Goal: Communication & Community: Share content

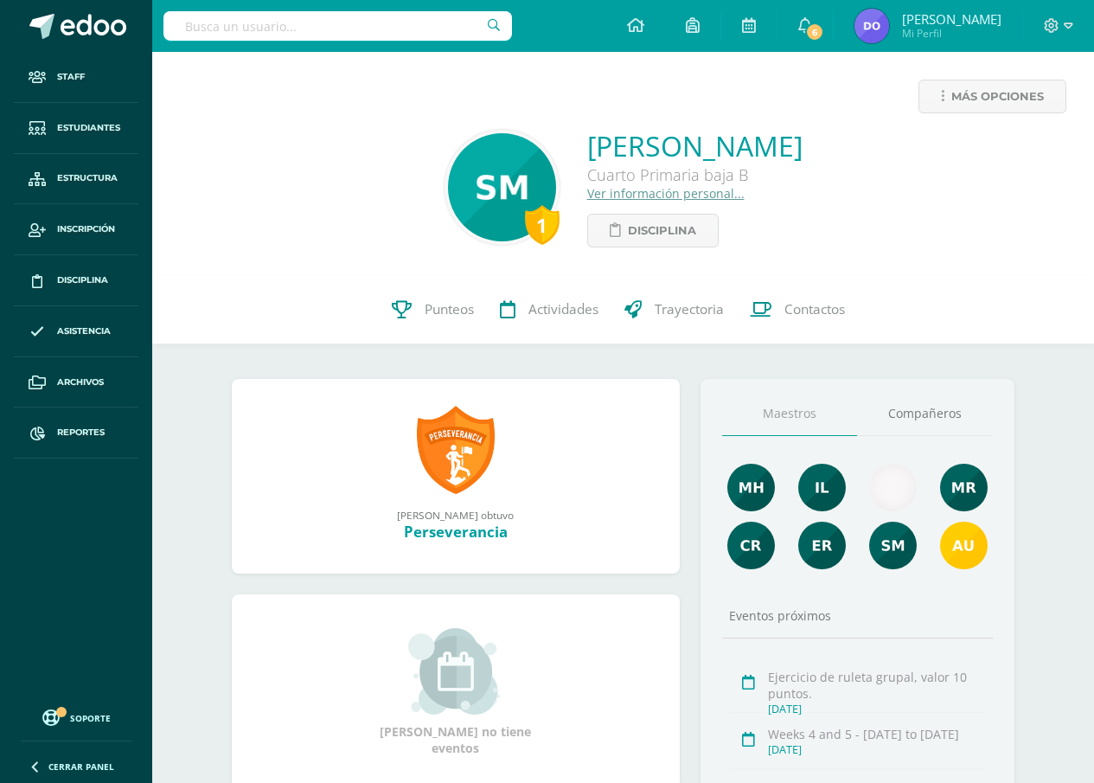
click at [181, 24] on input "text" at bounding box center [338, 25] width 349 height 29
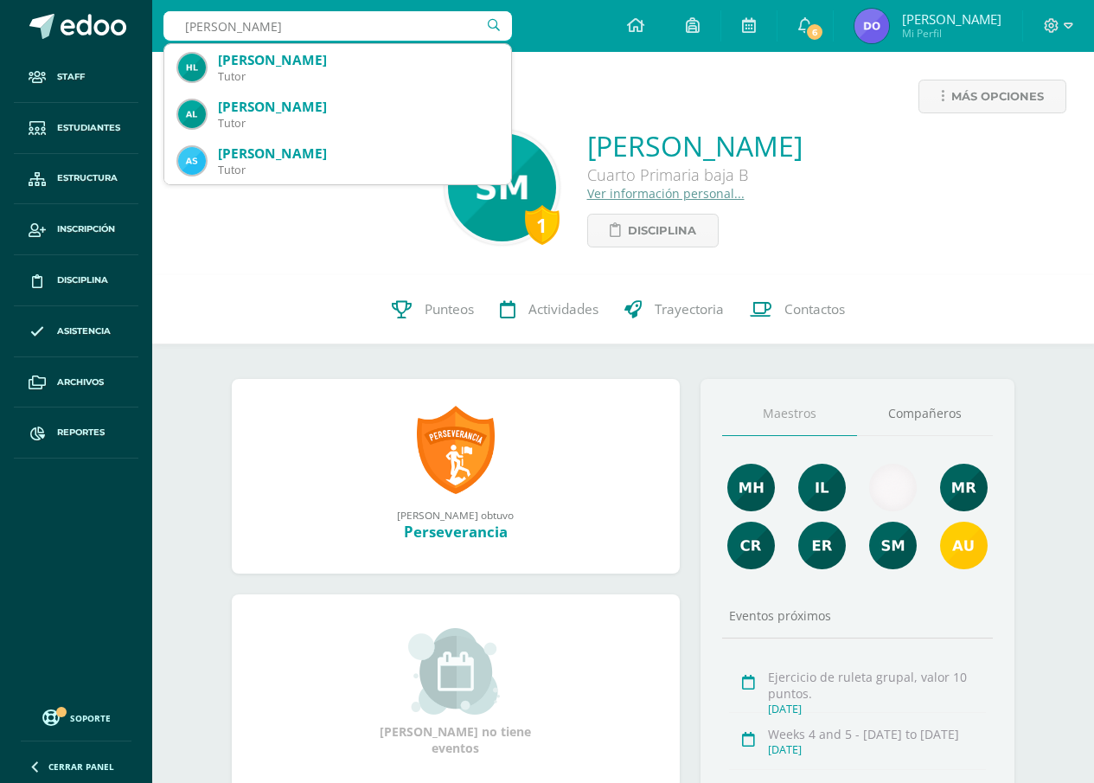
type input "andrea chali"
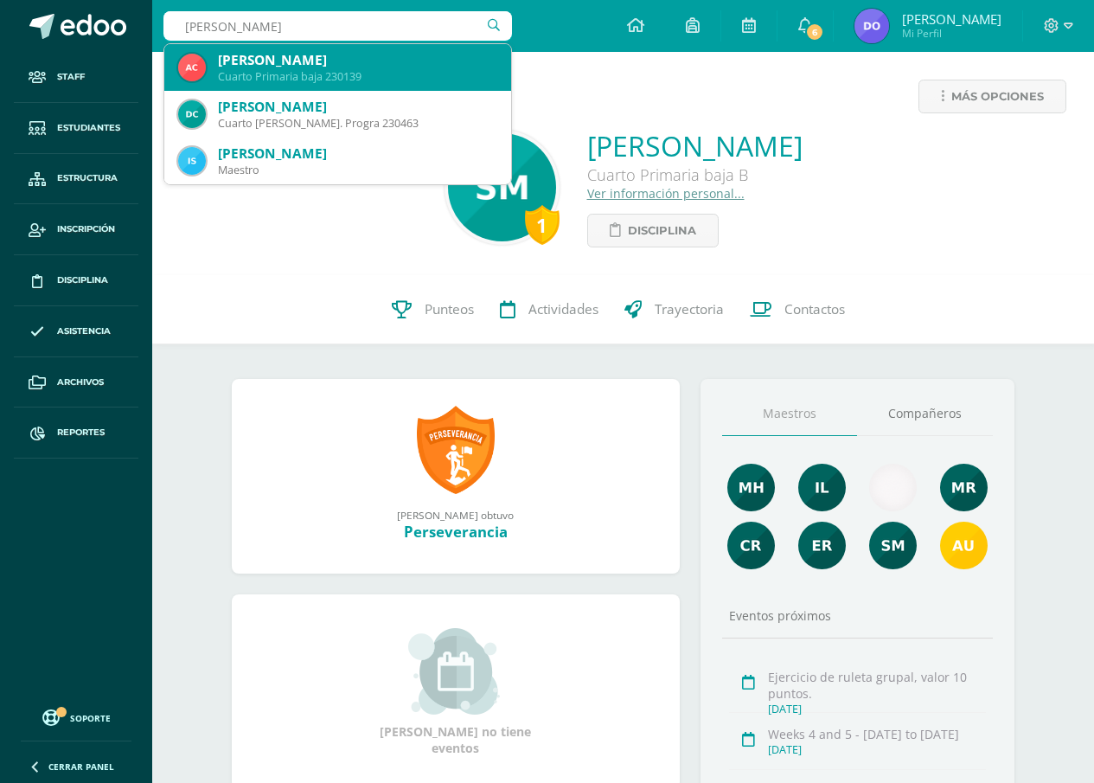
click at [320, 74] on div "Cuarto Primaria baja 230139" at bounding box center [357, 76] width 279 height 15
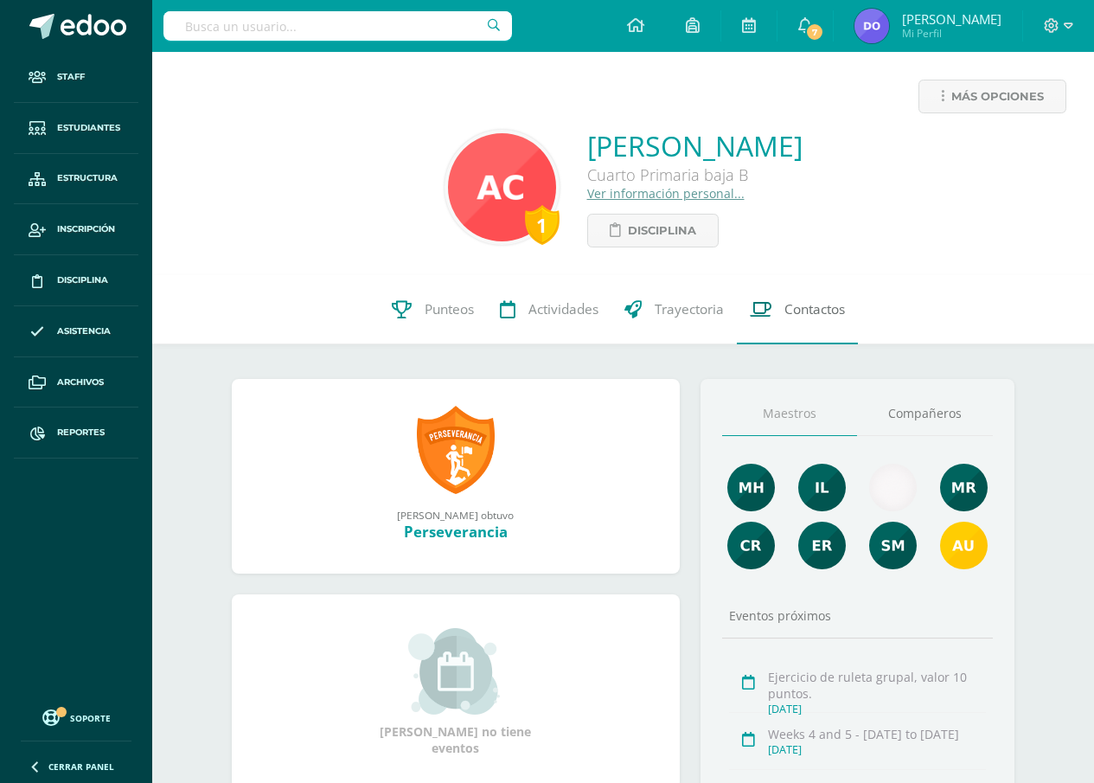
click at [800, 308] on span "Contactos" at bounding box center [815, 309] width 61 height 18
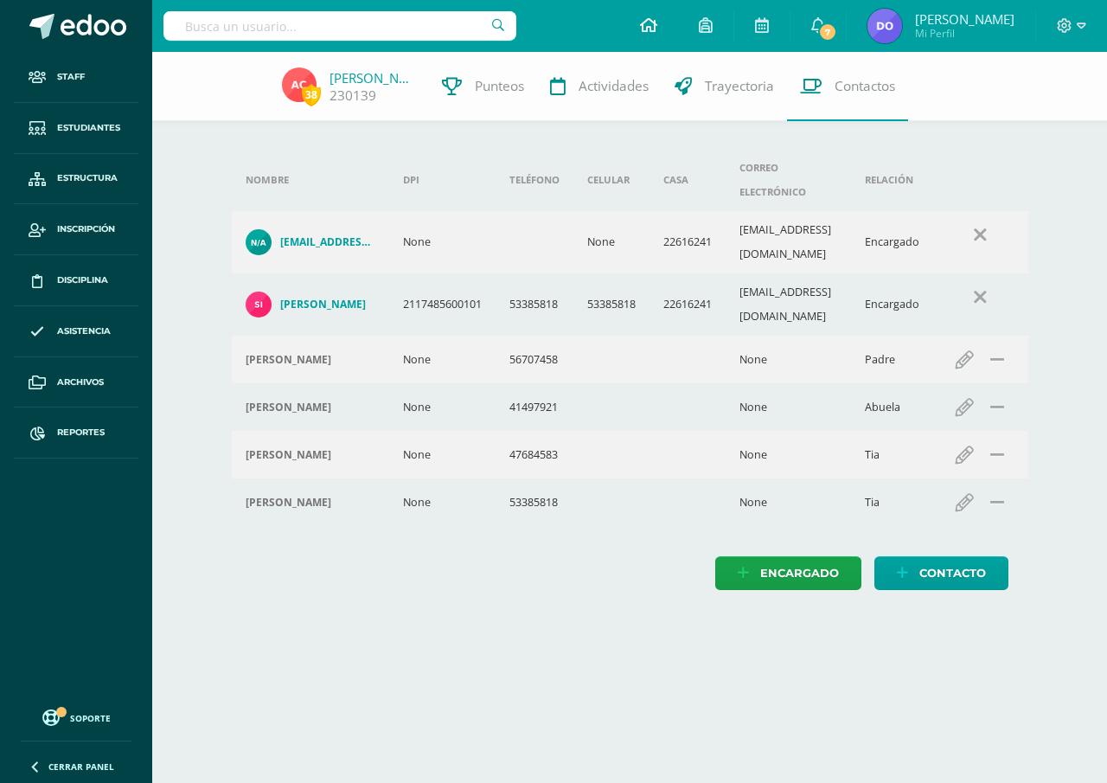
click at [647, 25] on icon at bounding box center [648, 25] width 17 height 16
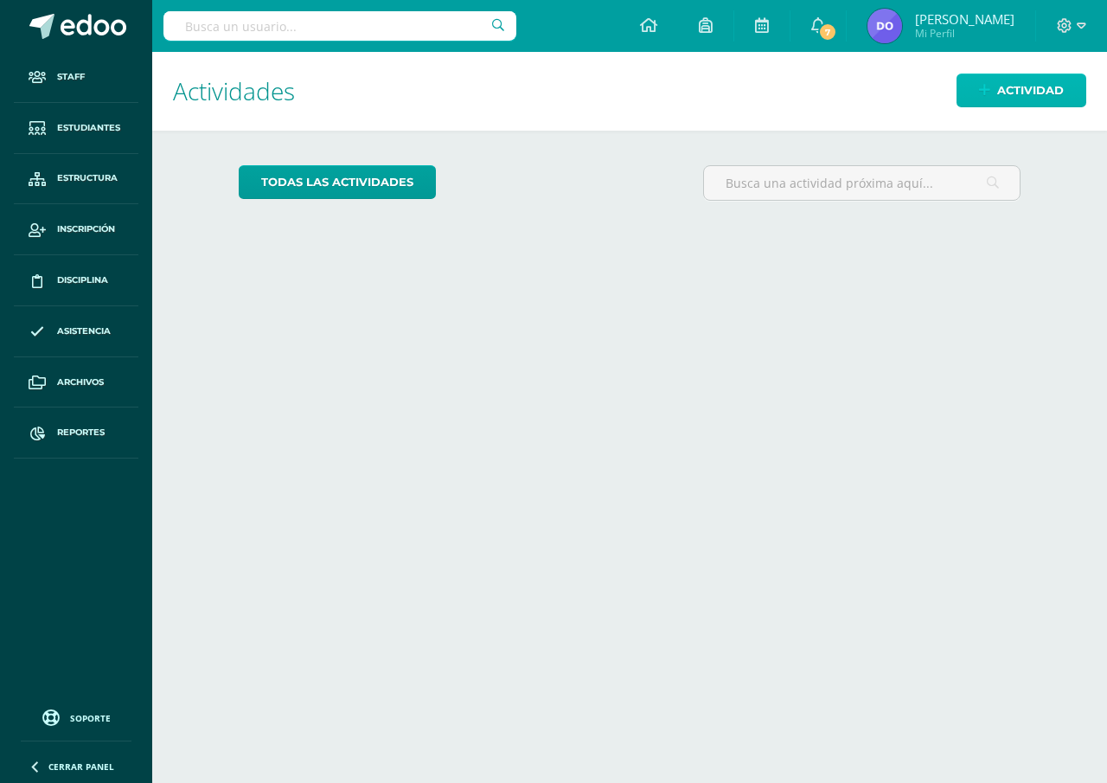
click at [984, 85] on icon at bounding box center [984, 90] width 11 height 15
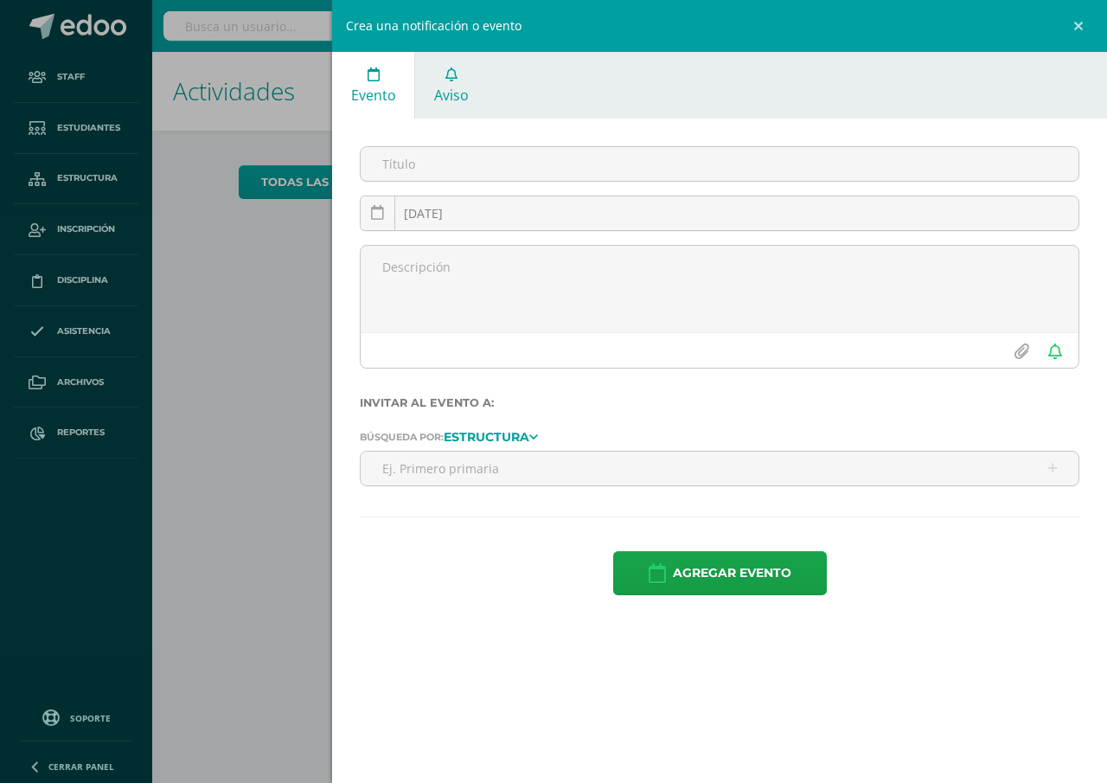
click at [458, 94] on span "Aviso" at bounding box center [451, 95] width 35 height 19
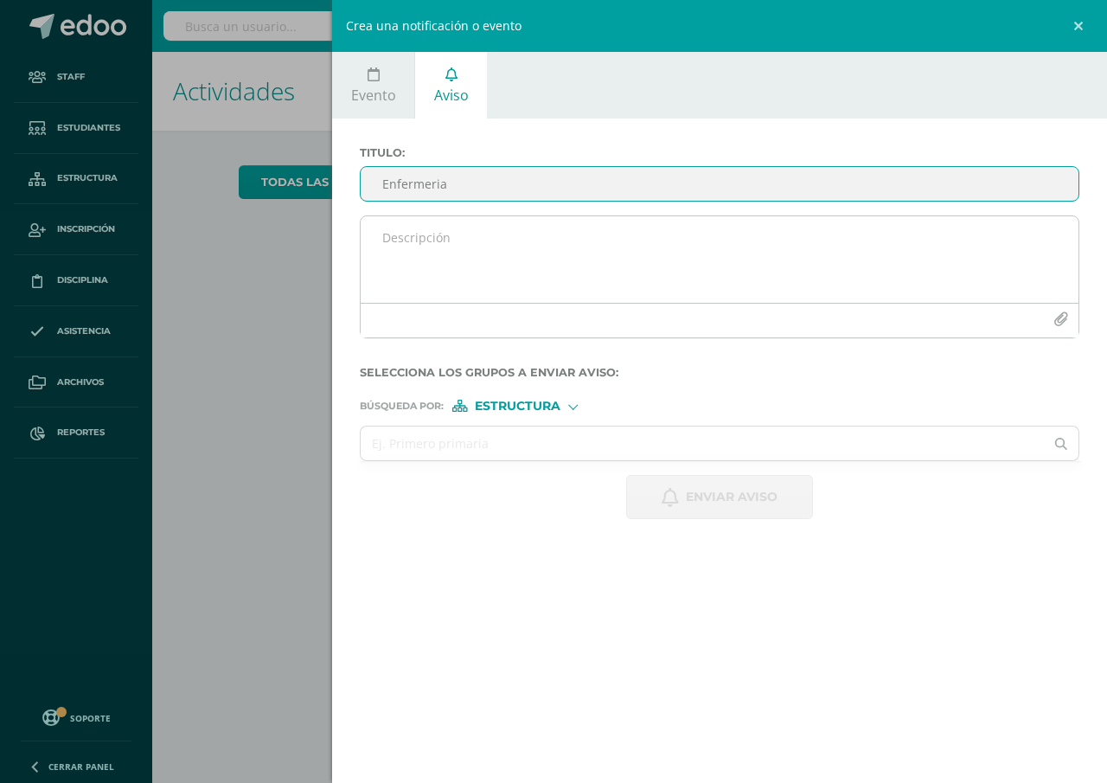
type input "Enfermeria"
click at [374, 236] on textarea at bounding box center [720, 259] width 718 height 87
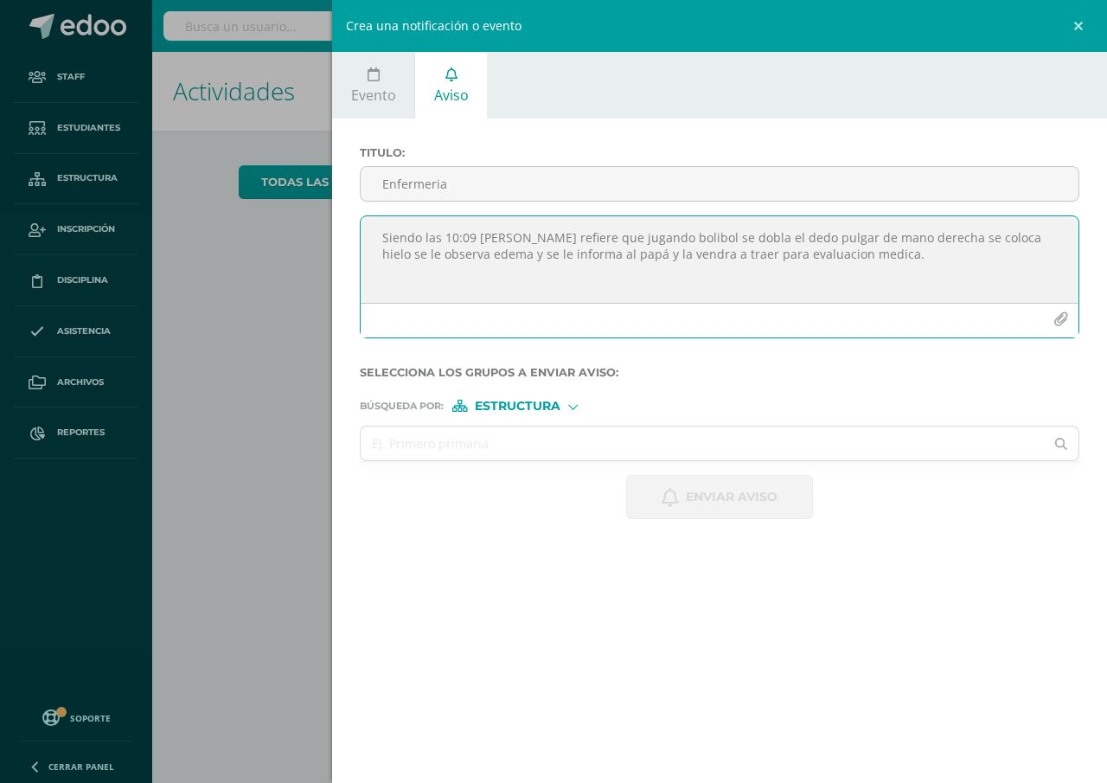
type textarea "Siendo las 10:09 Alejandra Chali refiere que jugando bolibol se dobla el dedo p…"
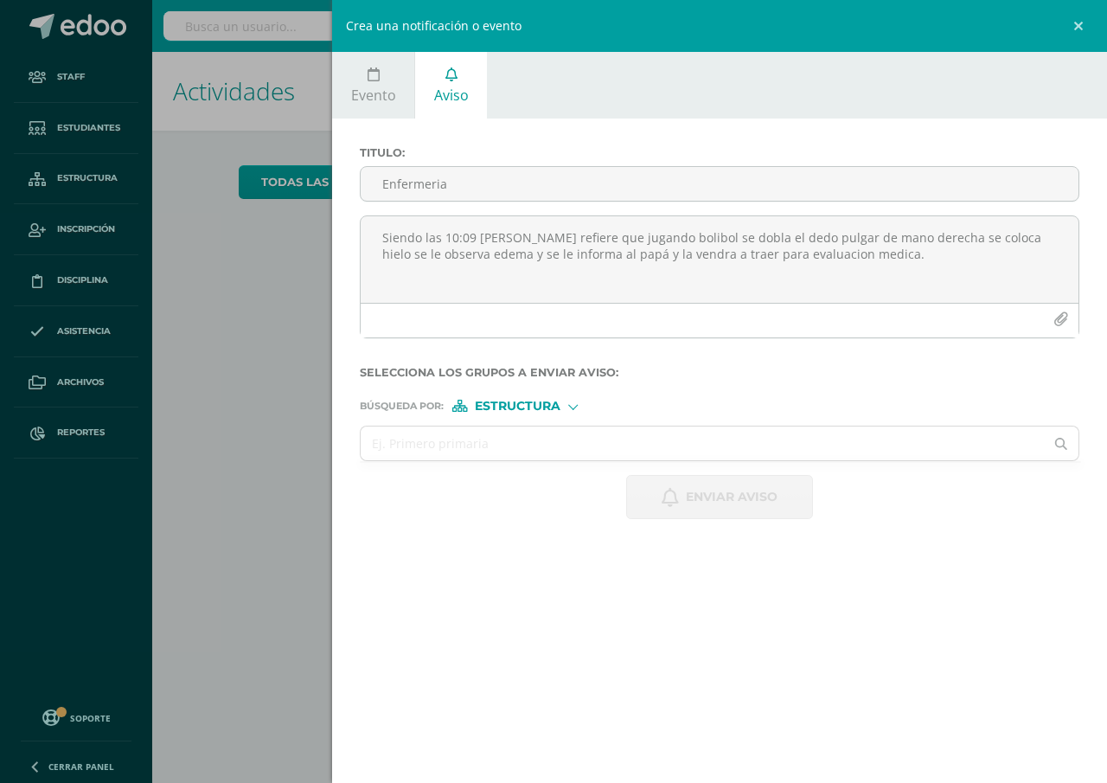
click at [519, 402] on span "Estructura" at bounding box center [518, 406] width 86 height 10
click at [531, 452] on span "Persona" at bounding box center [524, 451] width 62 height 10
click at [403, 441] on input "text" at bounding box center [702, 443] width 683 height 34
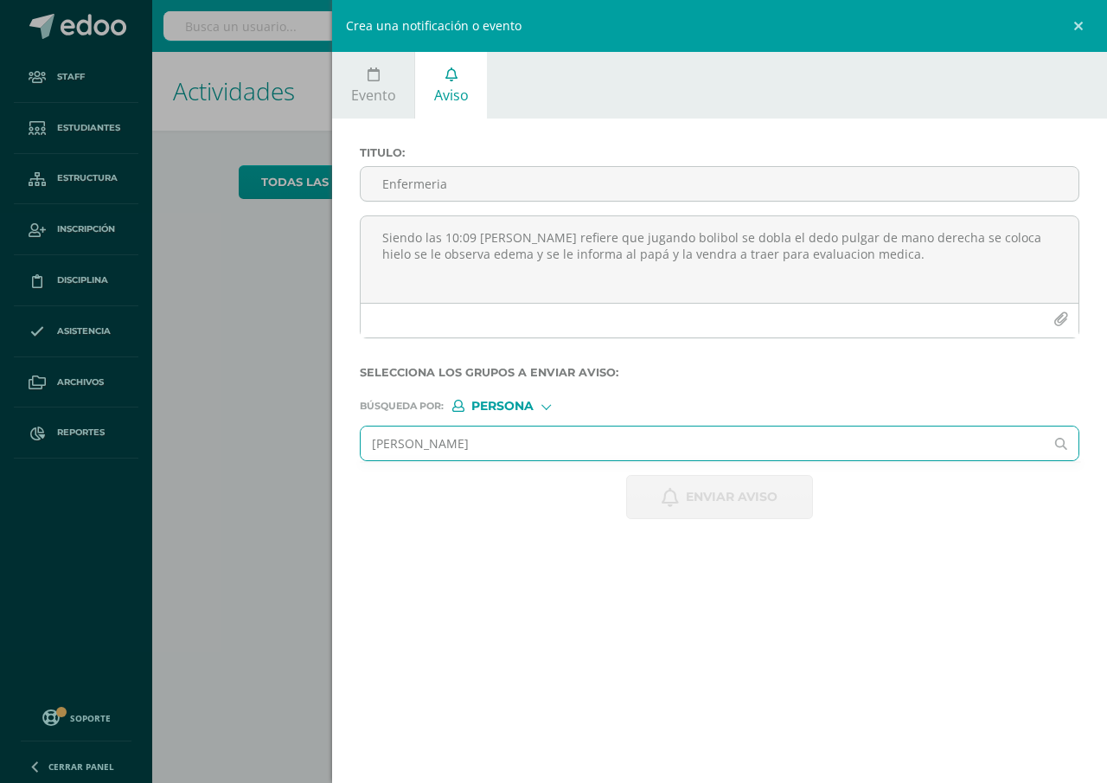
type input "claudia rizo"
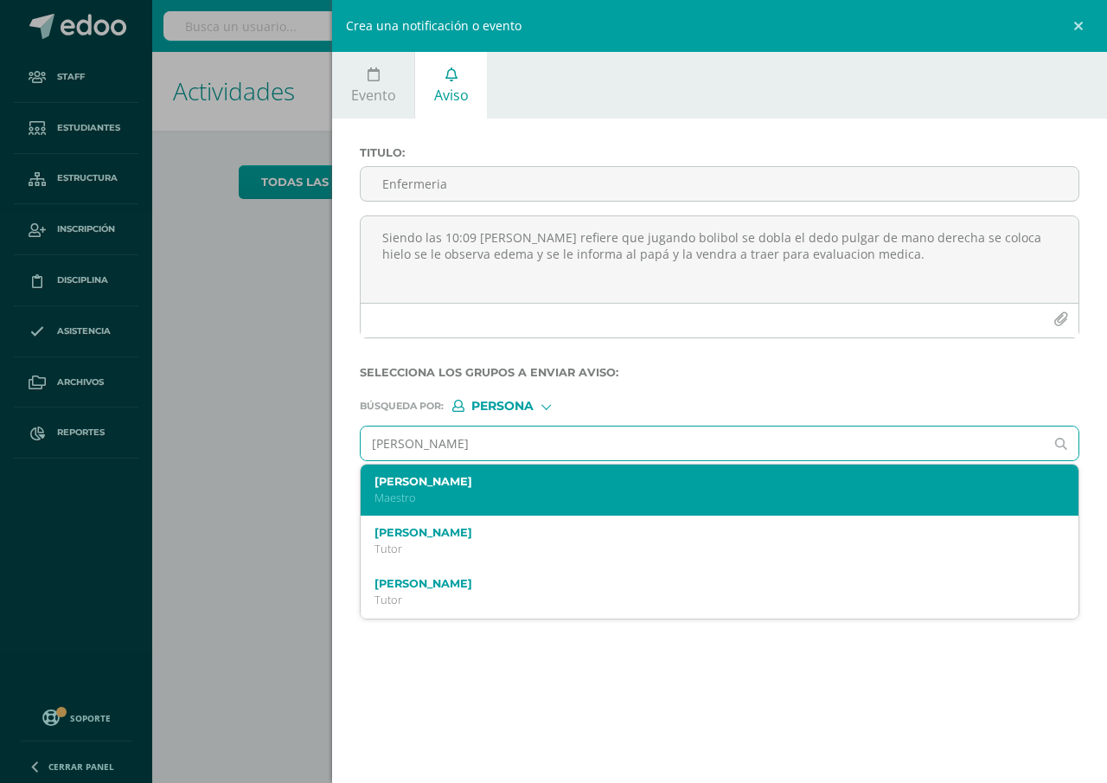
click at [406, 480] on label "[PERSON_NAME]" at bounding box center [704, 481] width 659 height 13
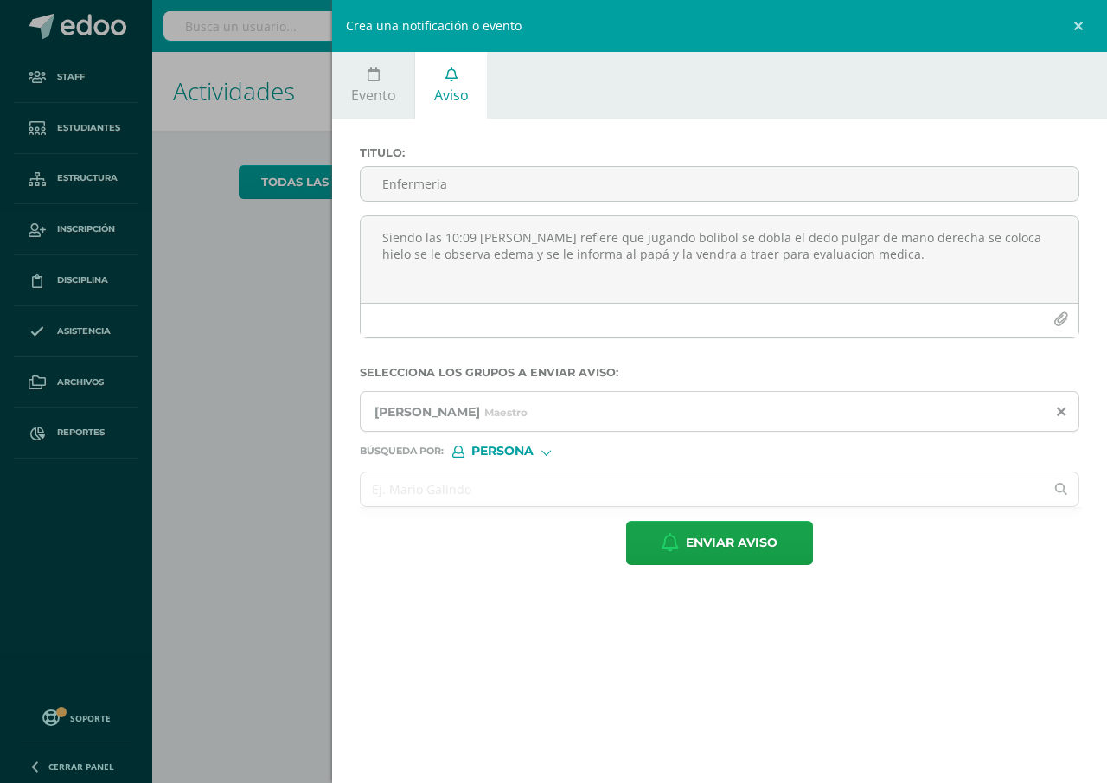
click at [369, 491] on input "text" at bounding box center [702, 489] width 683 height 34
type input "Alejandra chali"
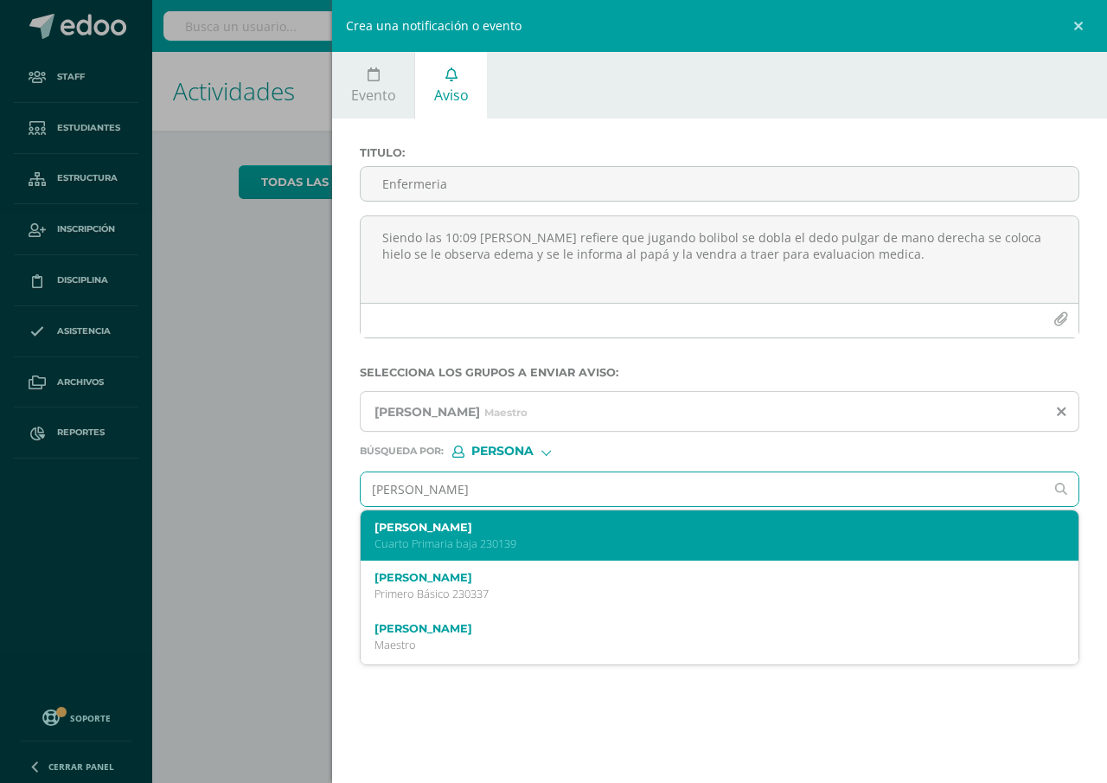
click at [411, 536] on p "Cuarto Primaria baja 230139" at bounding box center [704, 543] width 659 height 15
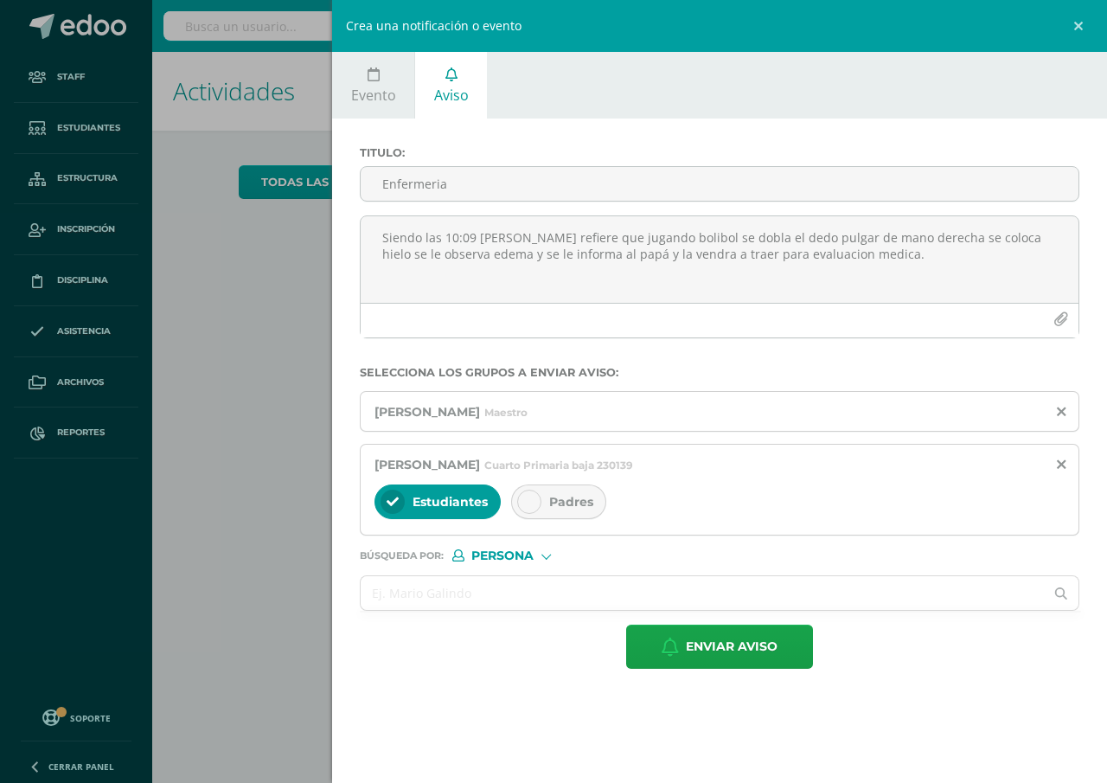
click at [565, 503] on span "Padres" at bounding box center [571, 502] width 44 height 16
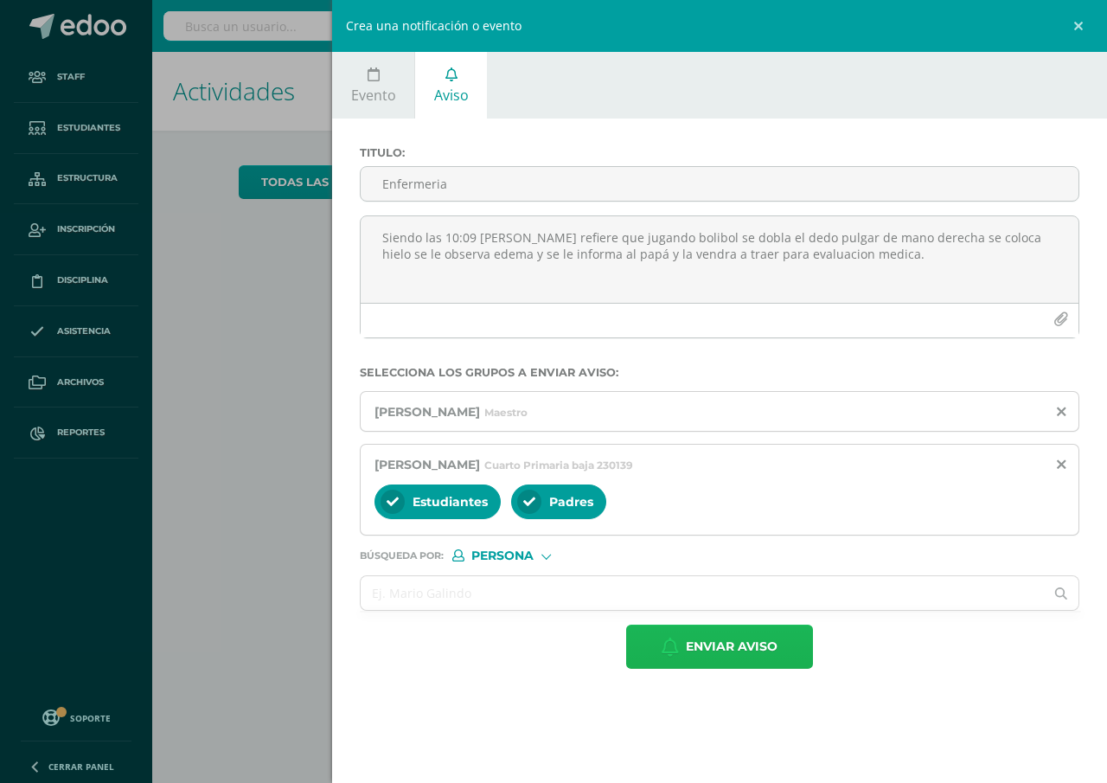
click at [732, 646] on span "Enviar aviso" at bounding box center [732, 646] width 92 height 42
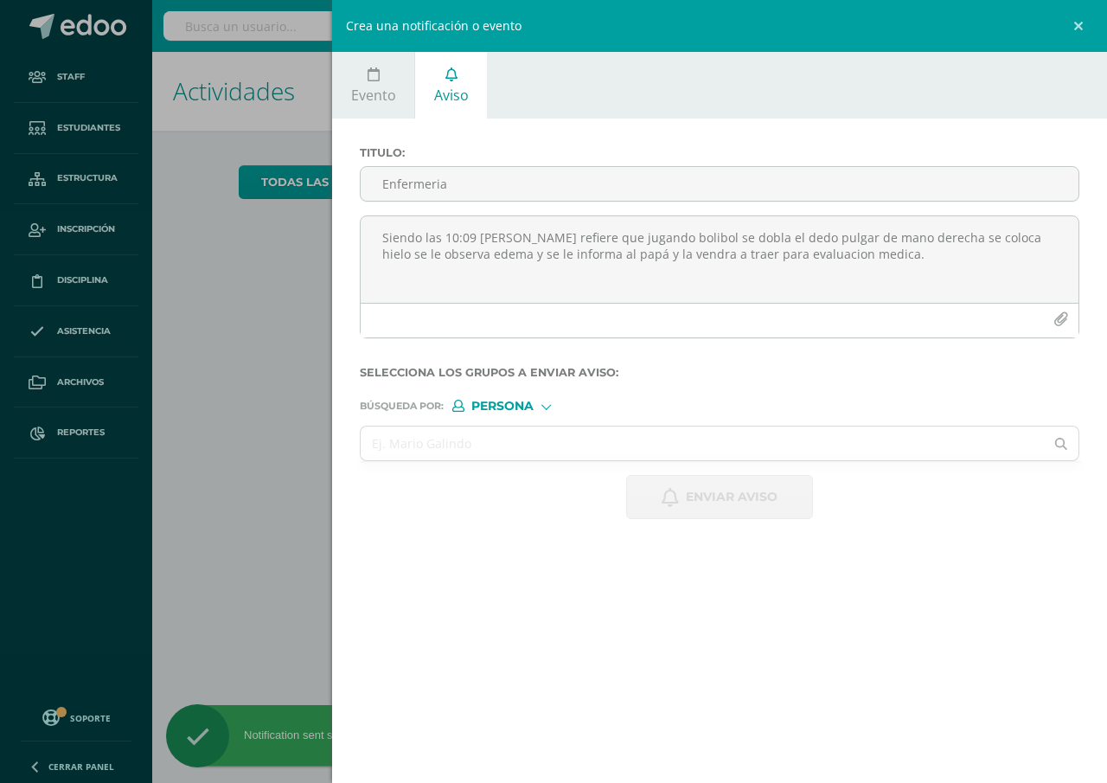
click at [292, 475] on div "Crea una notificación o evento Evento Aviso 2025-09-11 September, 2025 Mo Tu We…" at bounding box center [553, 391] width 1107 height 783
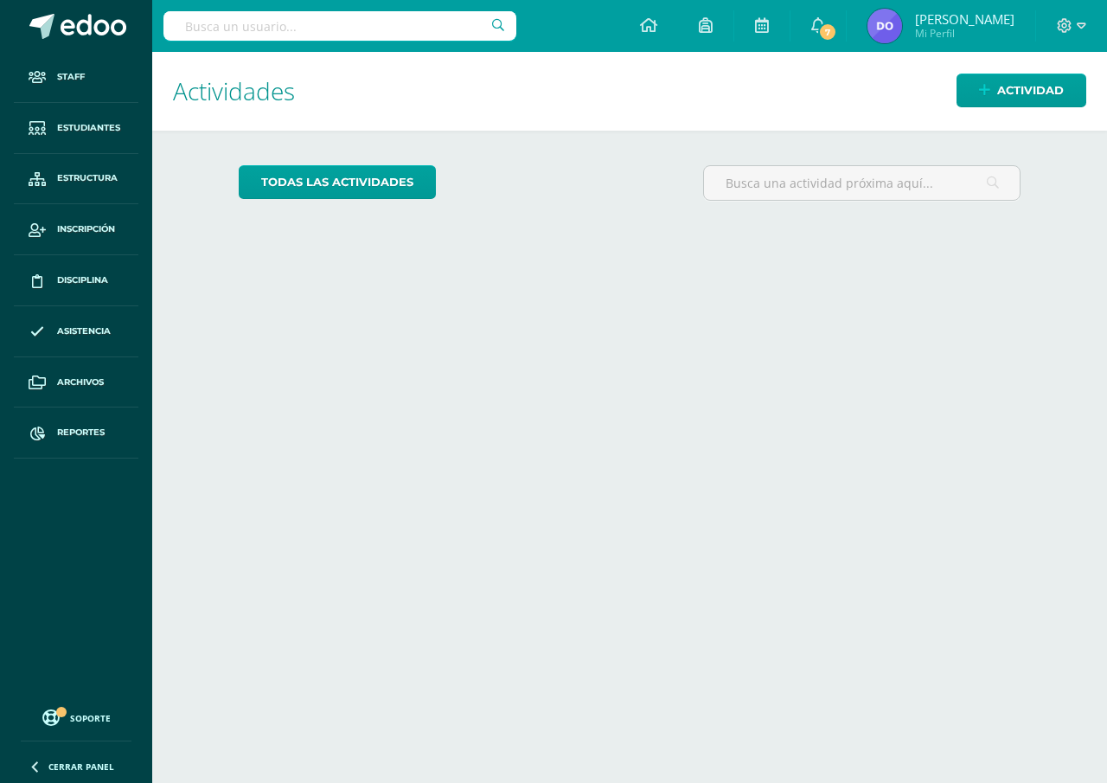
click at [187, 20] on input "text" at bounding box center [340, 25] width 353 height 29
type input "Berner de leon"
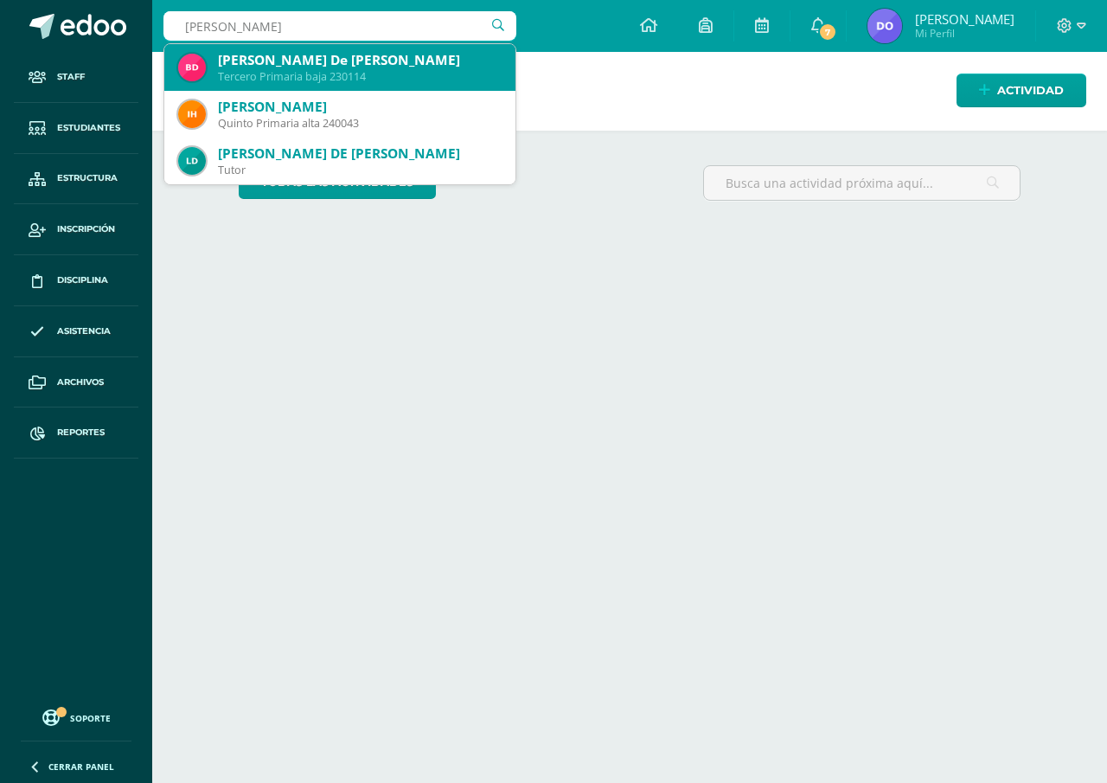
click at [331, 63] on div "Bernard Josué Camilo De León Méndez" at bounding box center [360, 60] width 284 height 18
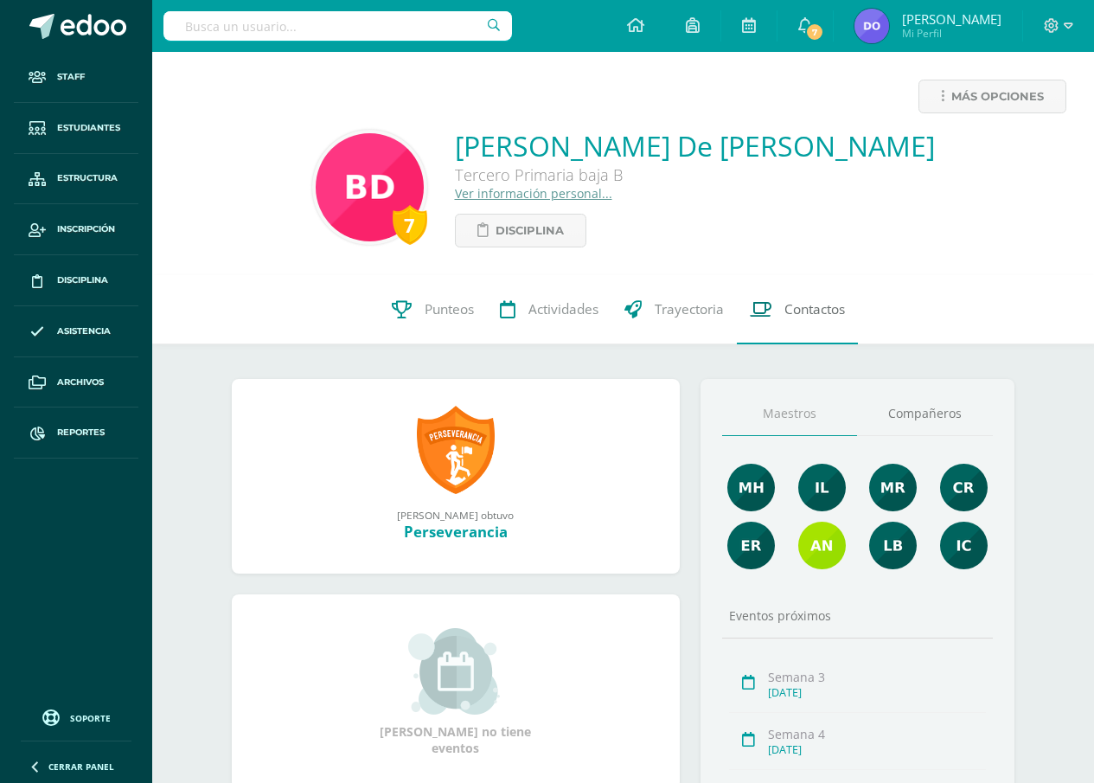
click at [805, 309] on span "Contactos" at bounding box center [815, 309] width 61 height 18
click at [517, 196] on link "Ver información personal..." at bounding box center [533, 193] width 157 height 16
click at [818, 312] on span "Contactos" at bounding box center [815, 309] width 61 height 18
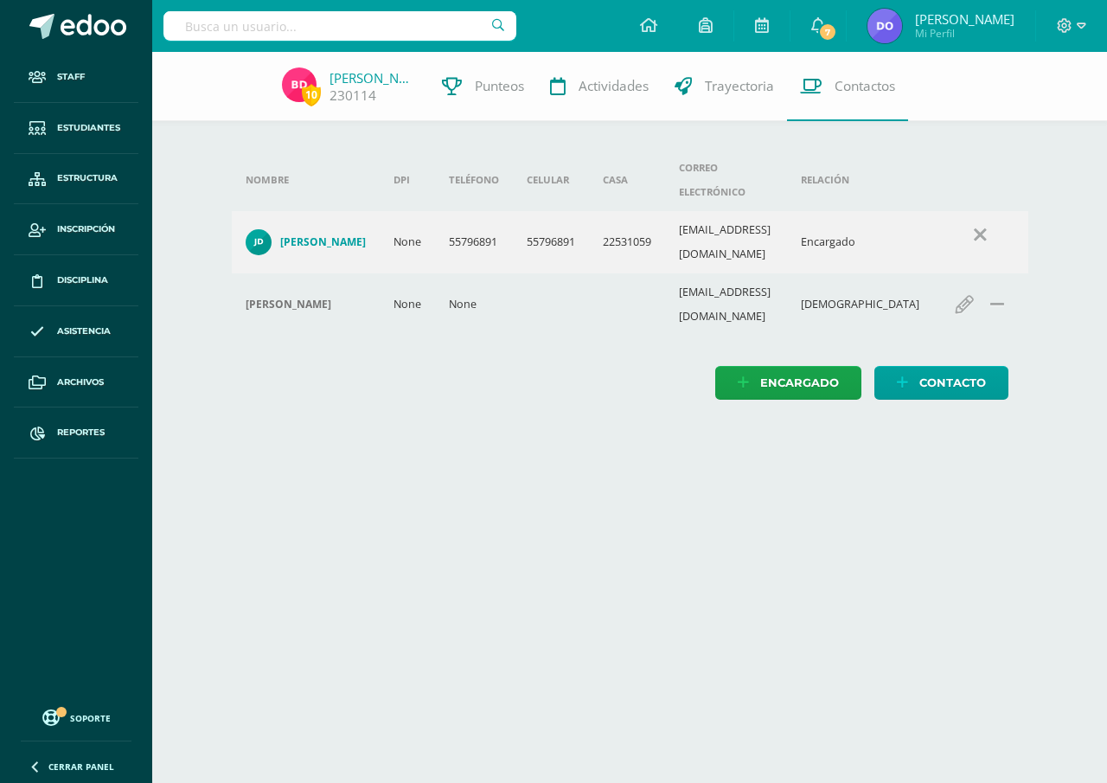
click at [821, 311] on div "Nombre DPI Teléfono Celular Casa Correo electrónico Relación Josue De León None…" at bounding box center [630, 274] width 797 height 251
click at [187, 29] on input "text" at bounding box center [340, 25] width 353 height 29
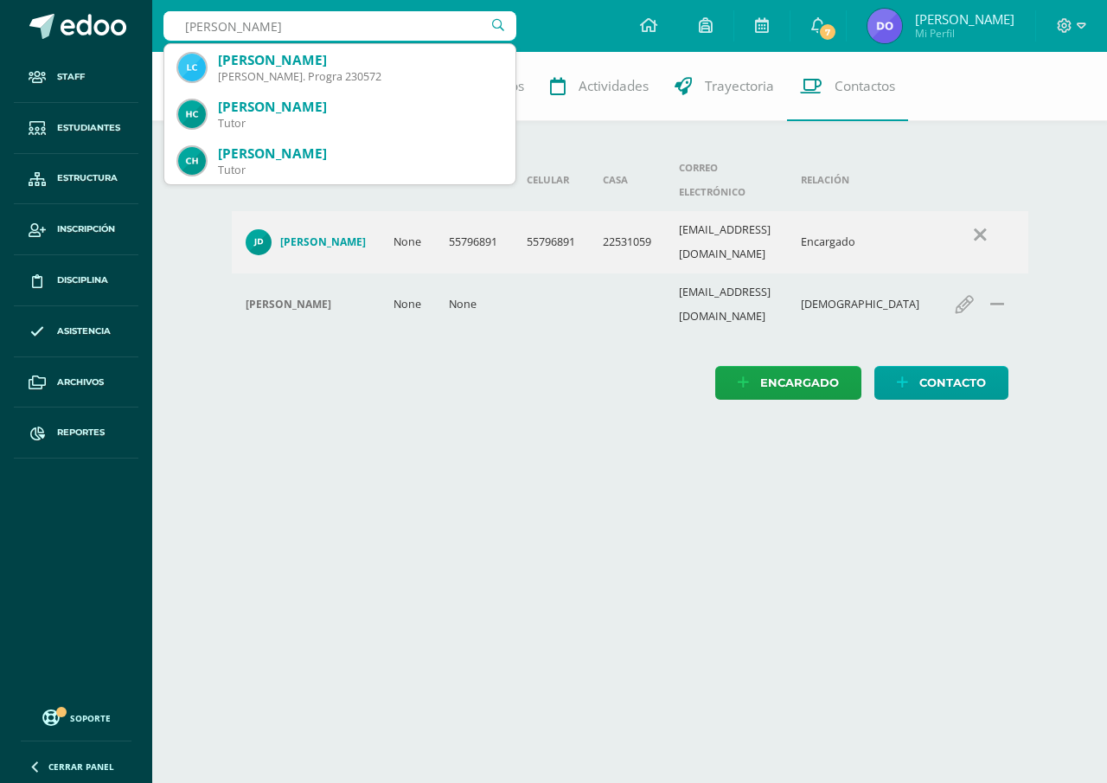
type input "Giovani cifuentes"
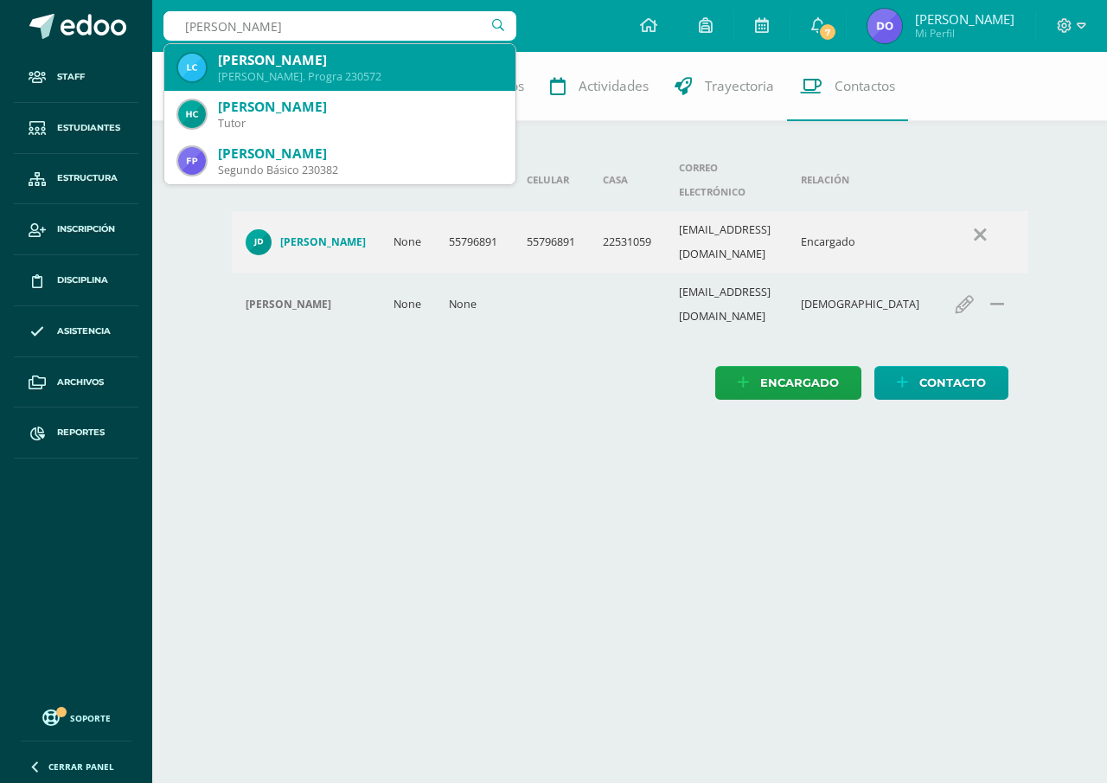
click at [293, 68] on div "Luis Giovanni Cifuentes Pacheco" at bounding box center [360, 60] width 284 height 18
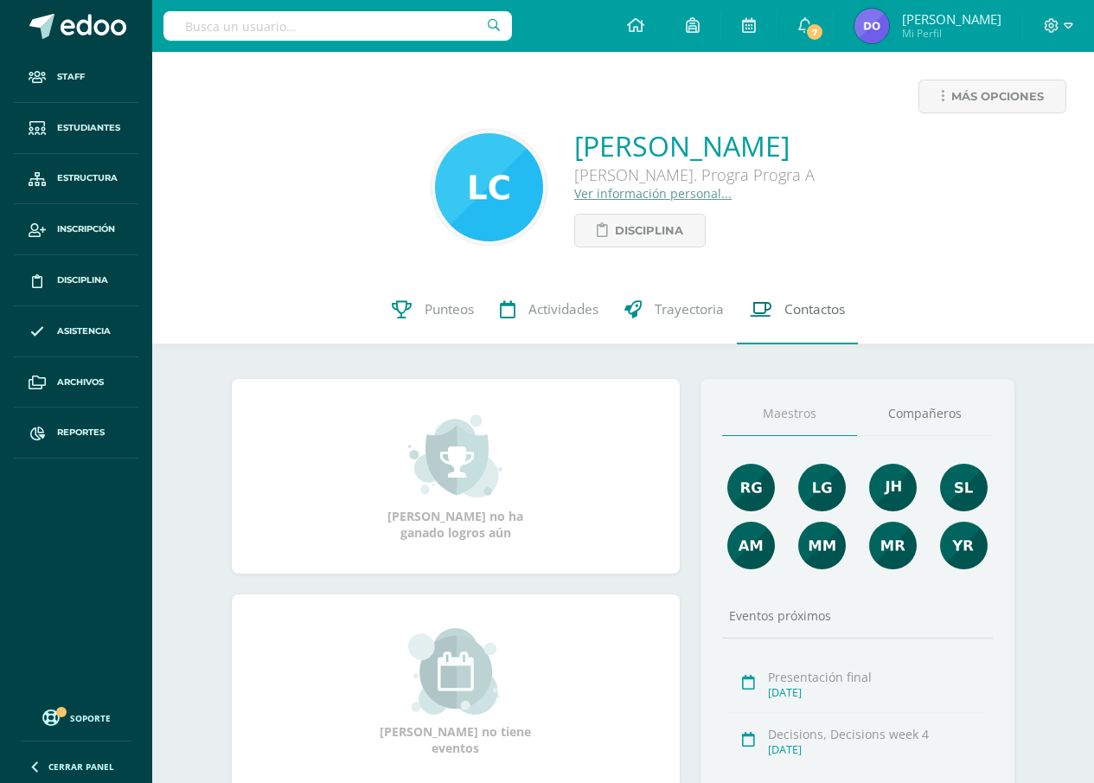
click at [810, 308] on span "Contactos" at bounding box center [815, 309] width 61 height 18
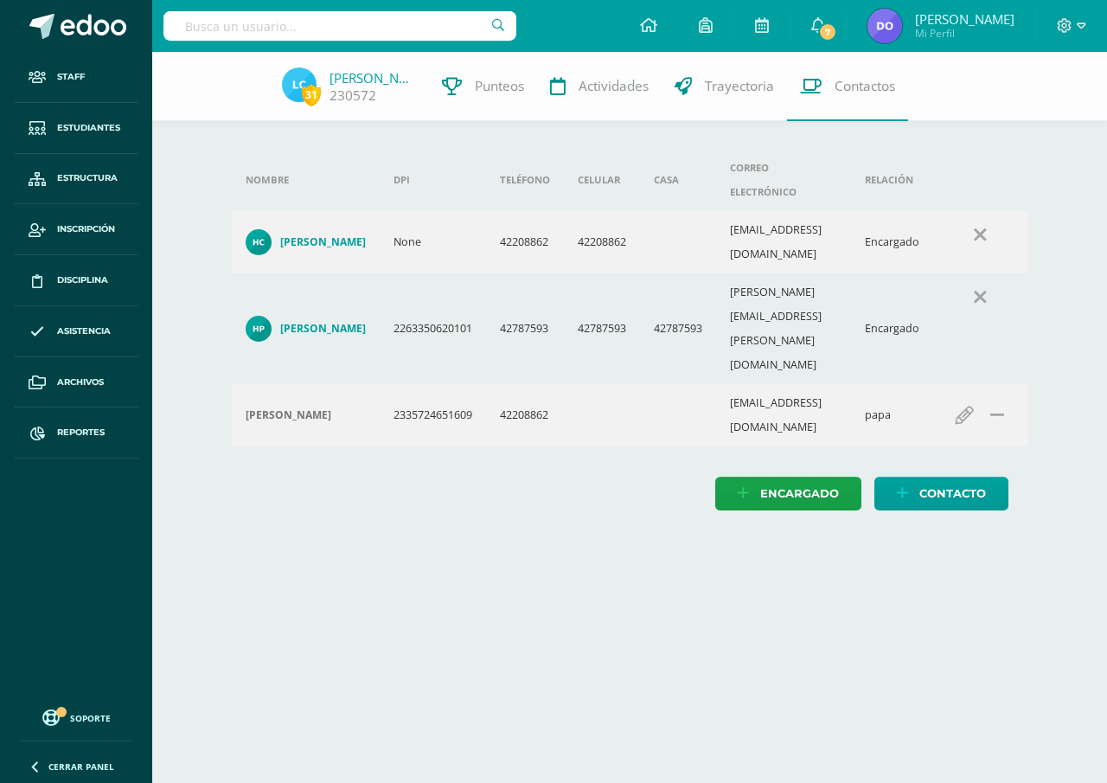
click at [176, 27] on input "text" at bounding box center [340, 25] width 353 height 29
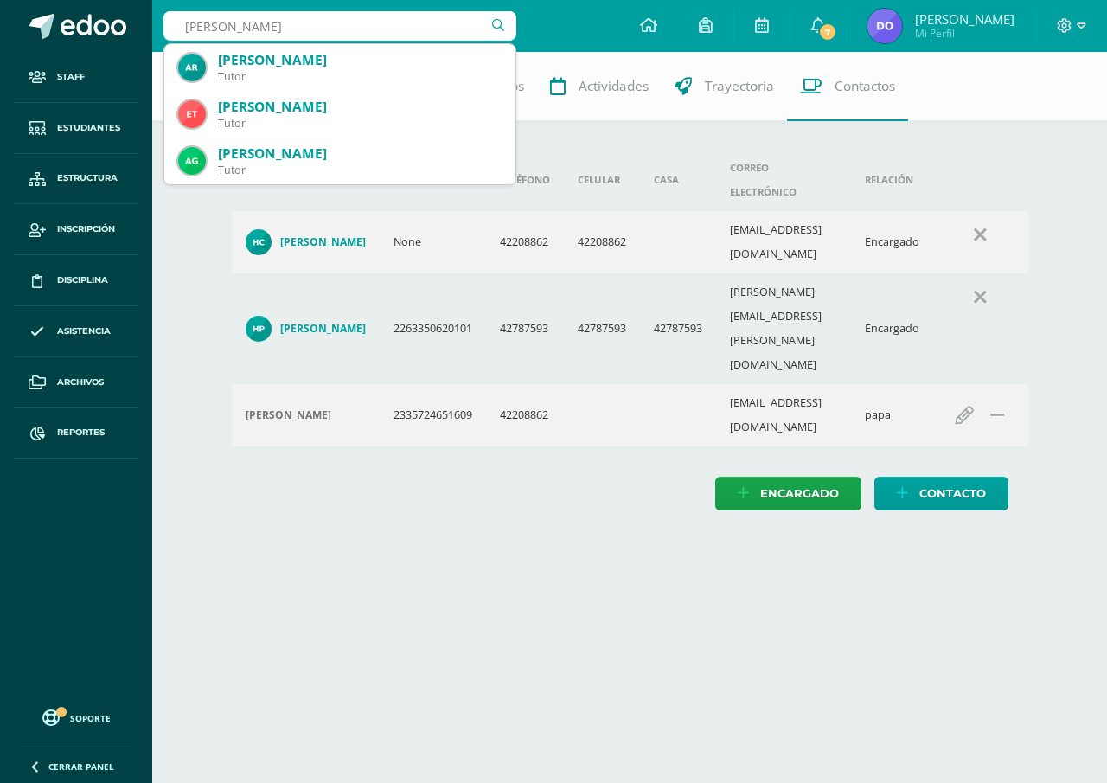
type input "gabriela cantillo"
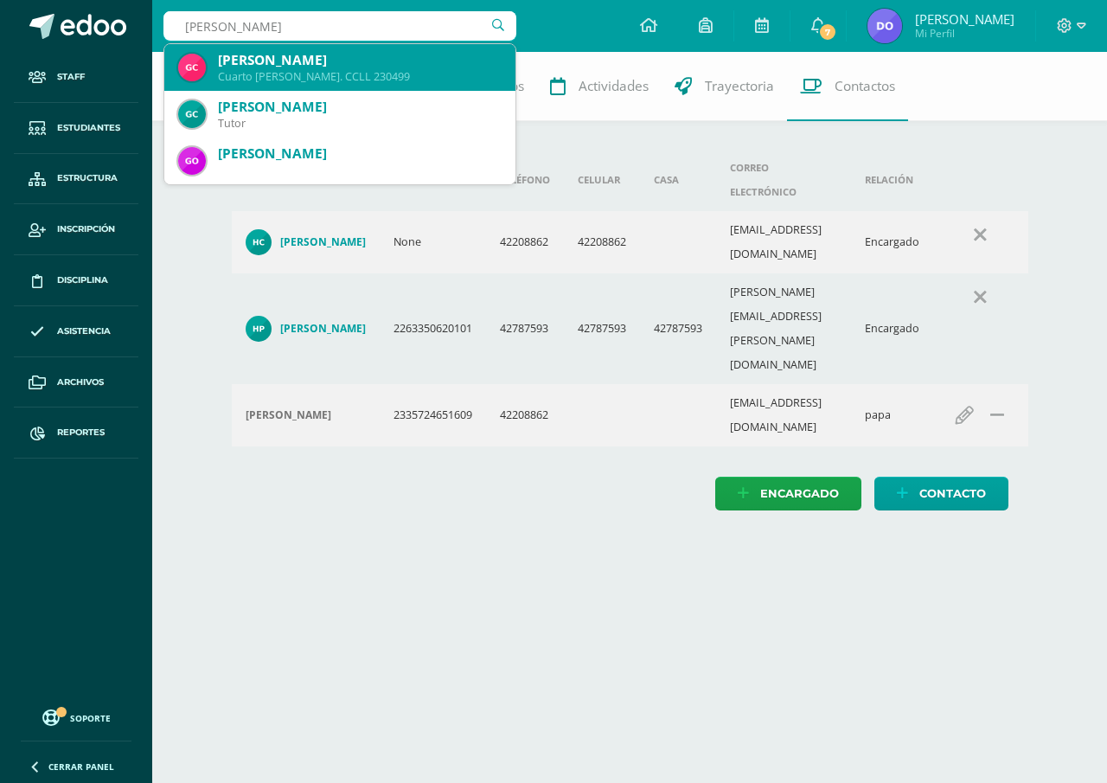
click at [330, 71] on div "Cuarto Bach. CCLL 230499" at bounding box center [360, 76] width 284 height 15
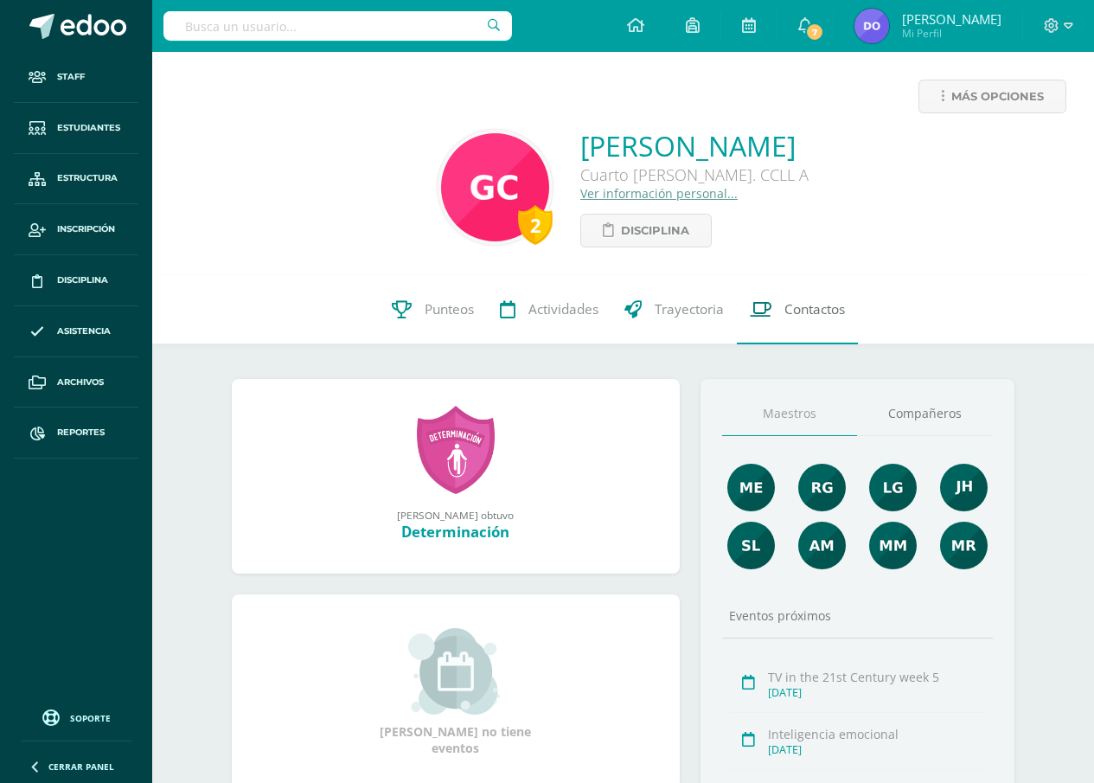
click at [834, 307] on span "Contactos" at bounding box center [815, 309] width 61 height 18
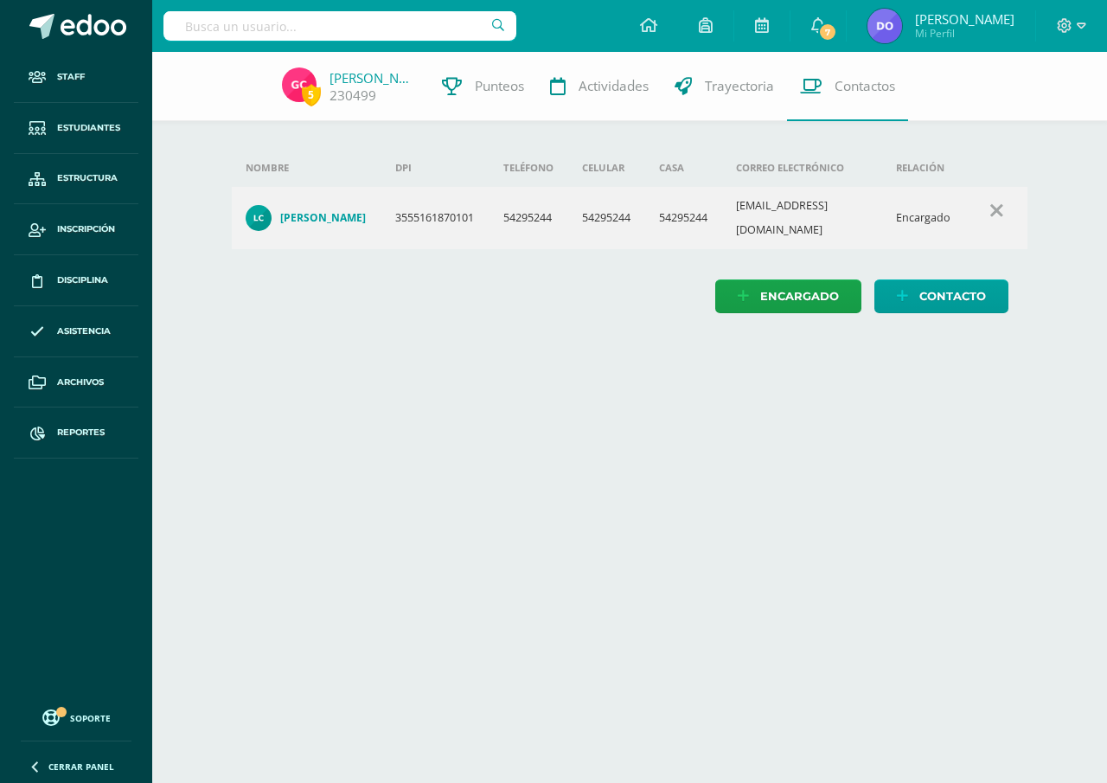
click at [604, 236] on div "Nombre DPI Teléfono Celular Casa Correo electrónico Relación [PERSON_NAME] 3555…" at bounding box center [630, 206] width 811 height 114
click at [604, 236] on div "Nombre DPI Teléfono Celular Casa Correo electrónico Relación Leonardo Favio Can…" at bounding box center [630, 206] width 811 height 114
click at [189, 19] on input "text" at bounding box center [340, 25] width 353 height 29
type input "mathias ulim"
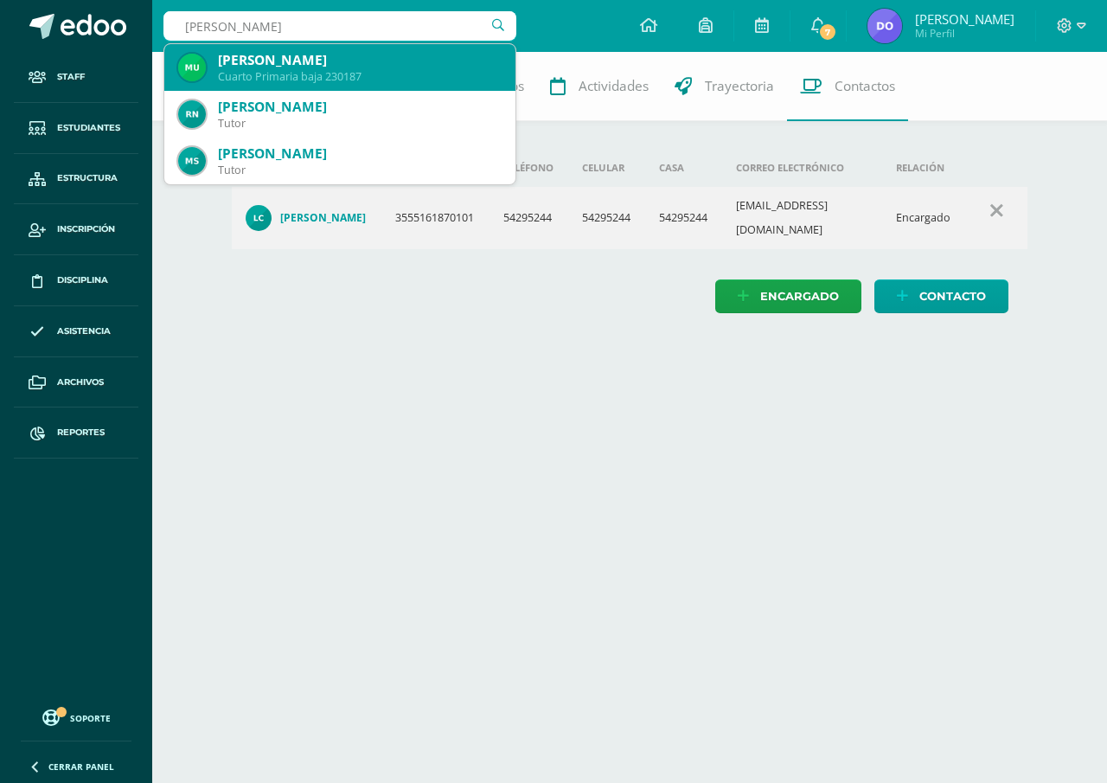
click at [245, 60] on div "Mathias Daniel Ulin González" at bounding box center [360, 60] width 284 height 18
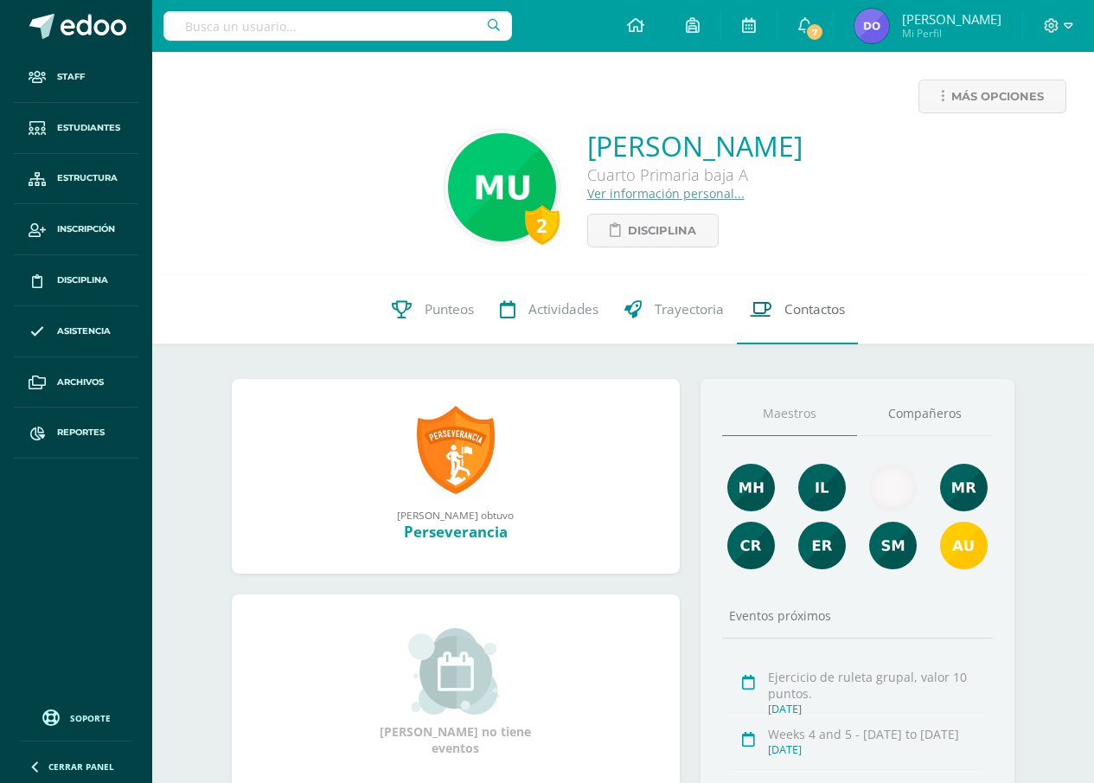
click at [821, 306] on span "Contactos" at bounding box center [815, 309] width 61 height 18
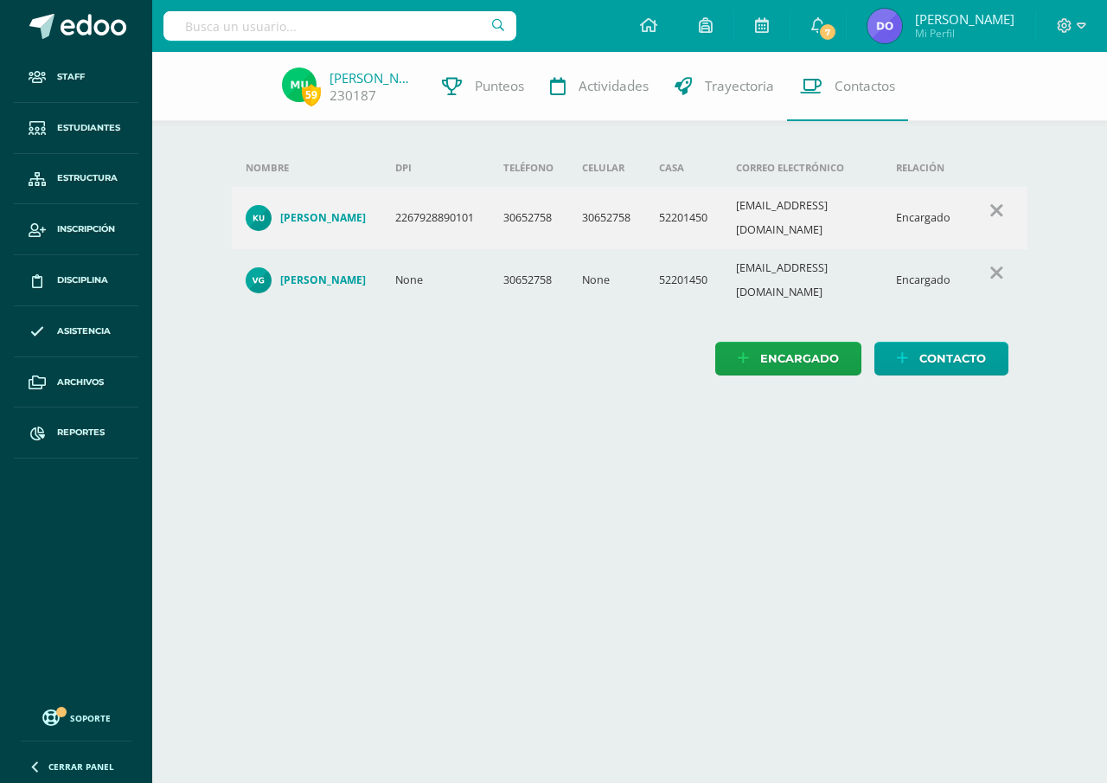
click at [177, 28] on input "text" at bounding box center [340, 25] width 353 height 29
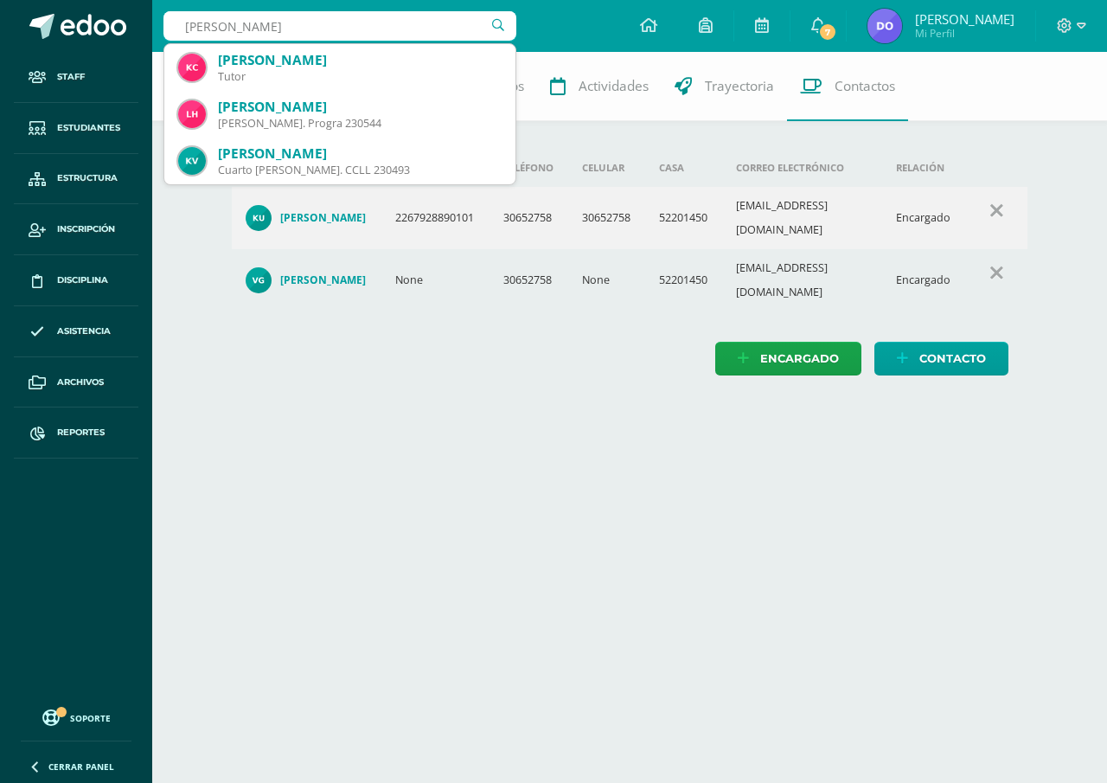
type input "[PERSON_NAME]"
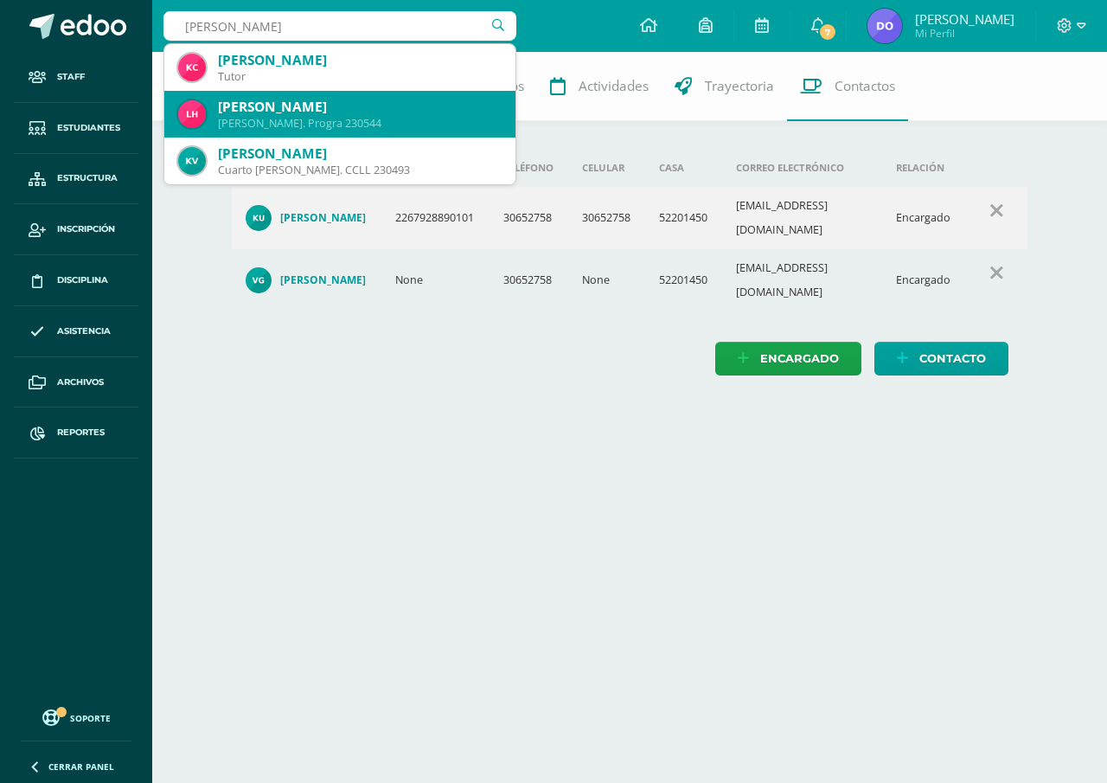
click at [290, 116] on div "[PERSON_NAME]. Progra 230544" at bounding box center [360, 123] width 284 height 15
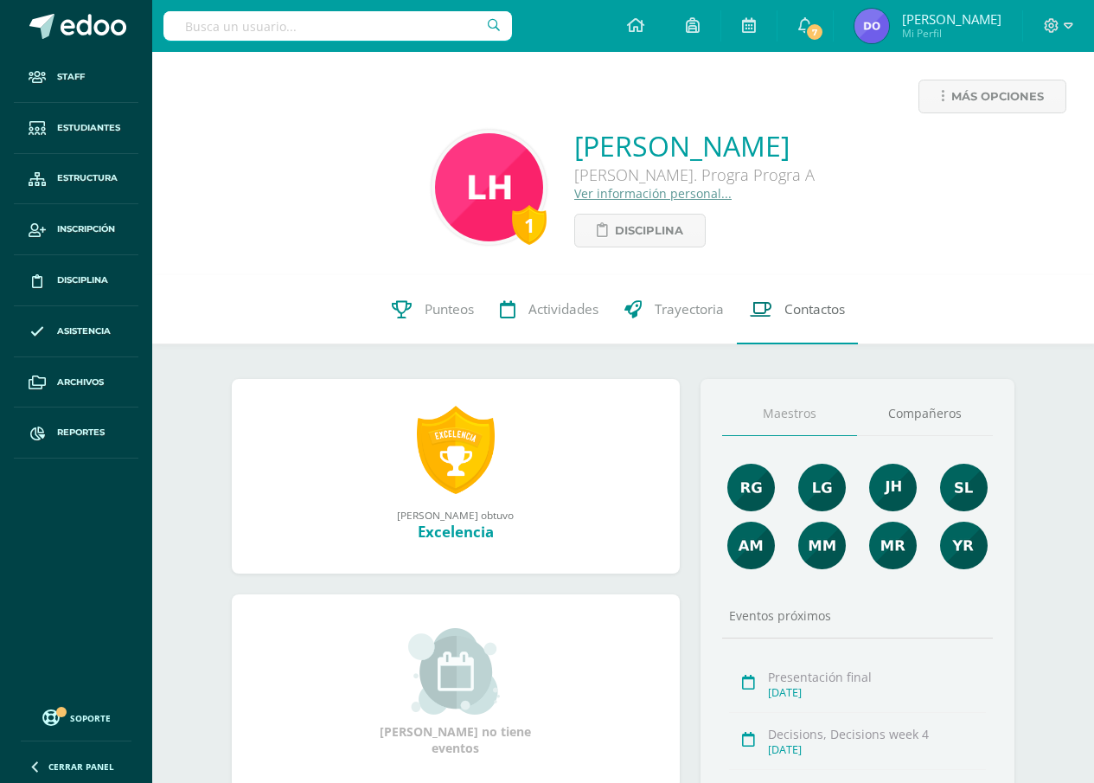
click at [826, 315] on span "Contactos" at bounding box center [815, 309] width 61 height 18
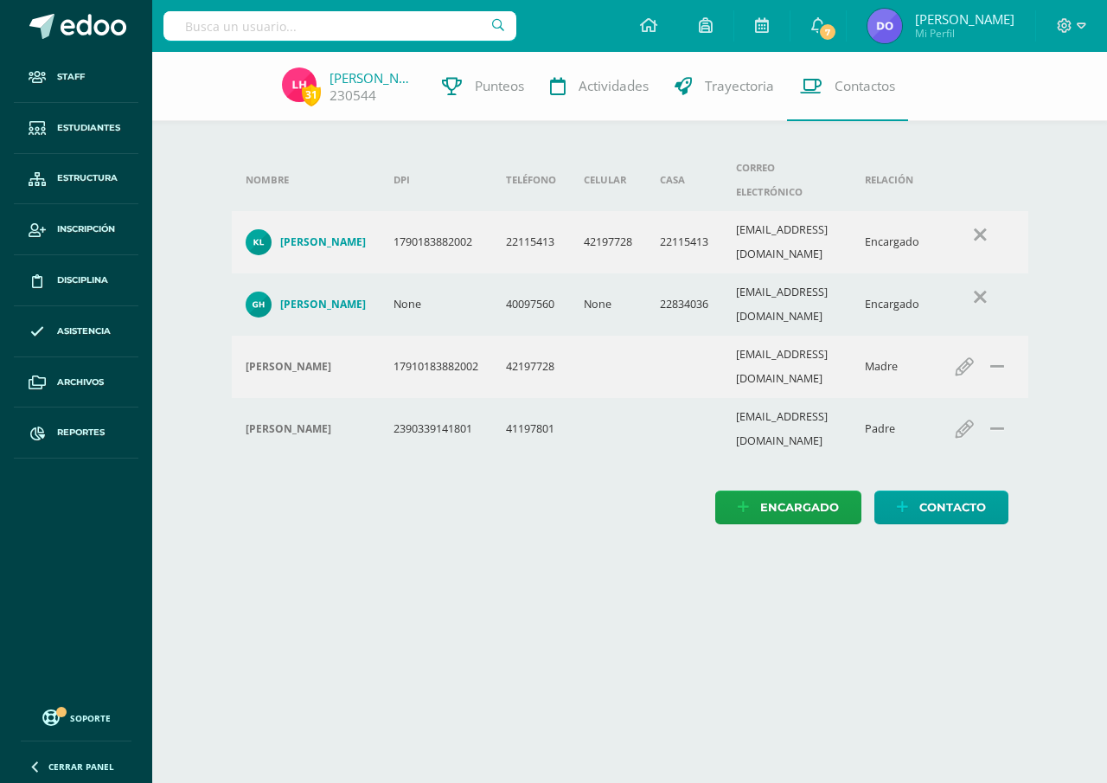
click at [178, 27] on input "text" at bounding box center [340, 25] width 353 height 29
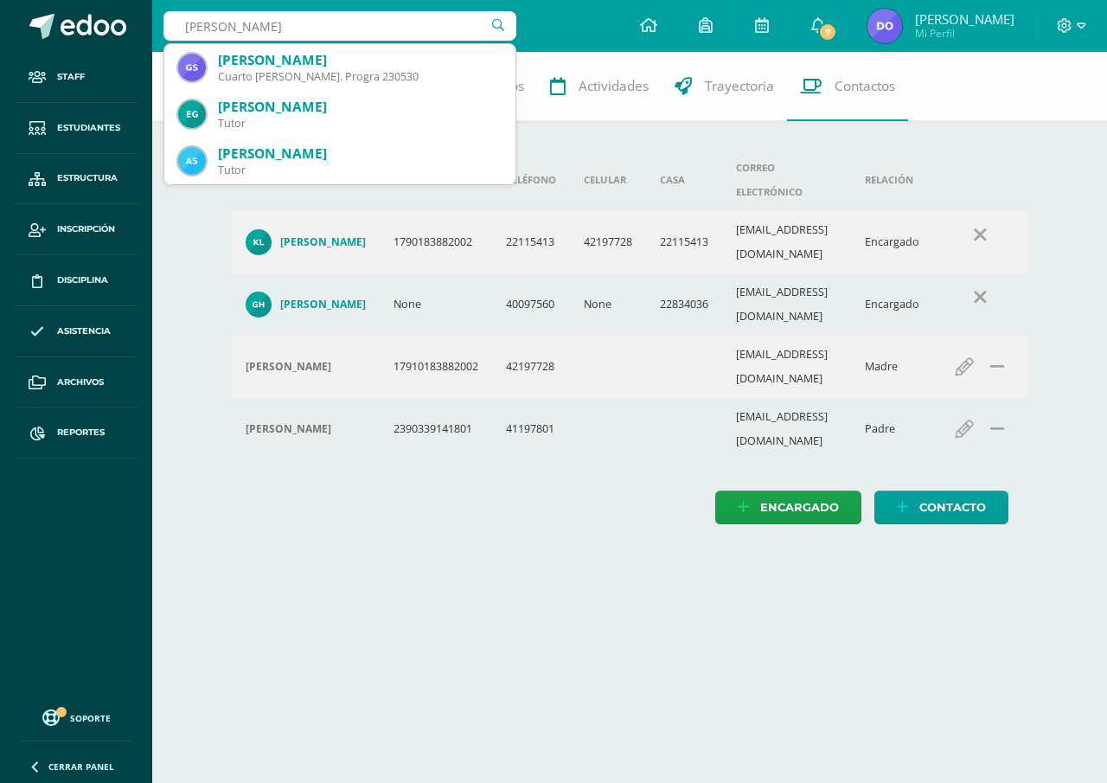
type input "[PERSON_NAME]"
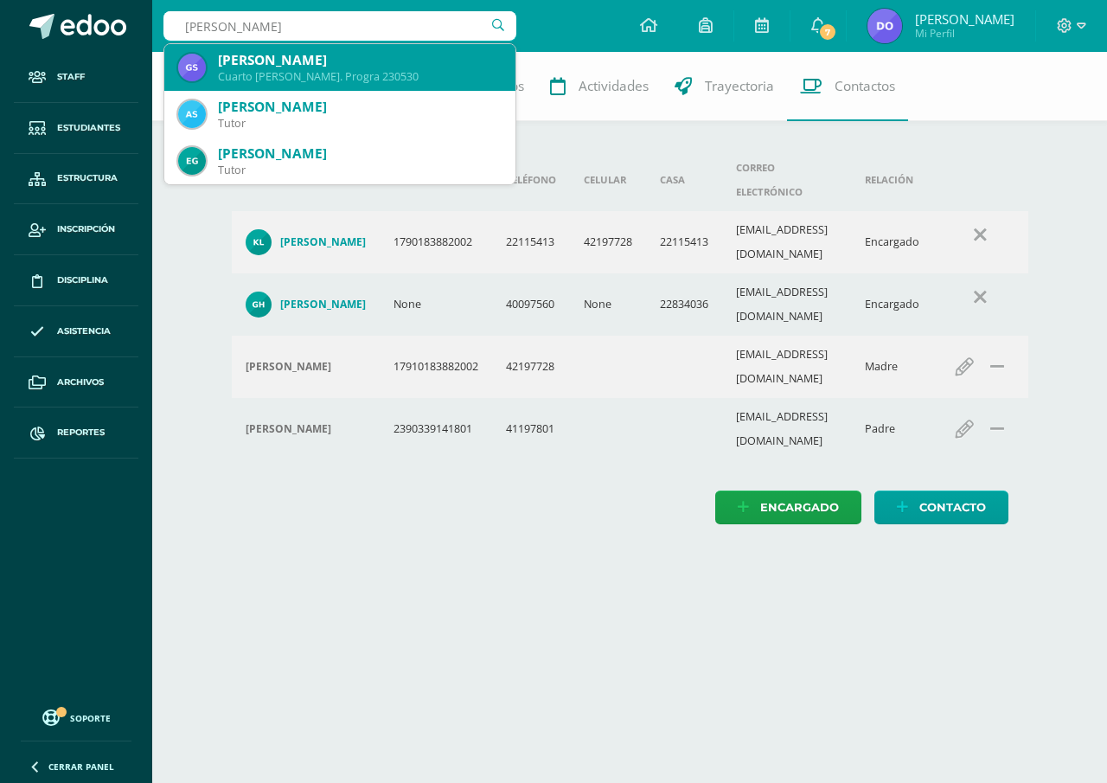
click at [265, 60] on div "[PERSON_NAME]" at bounding box center [360, 60] width 284 height 18
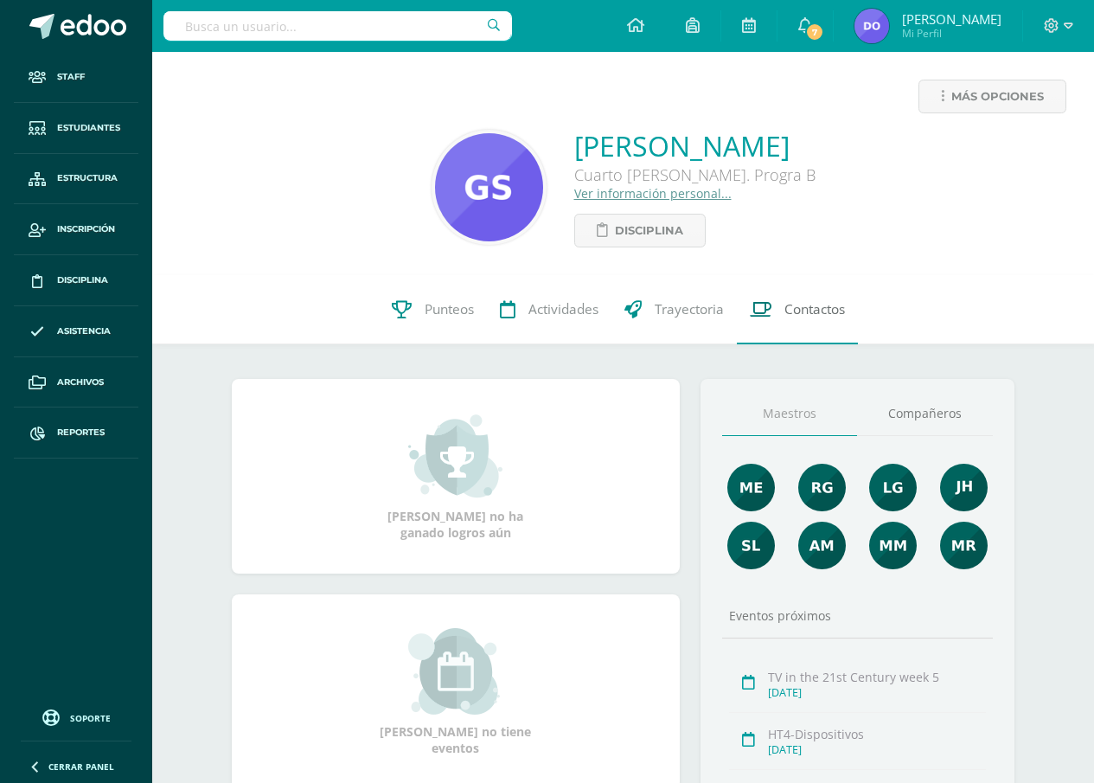
click at [810, 308] on span "Contactos" at bounding box center [815, 309] width 61 height 18
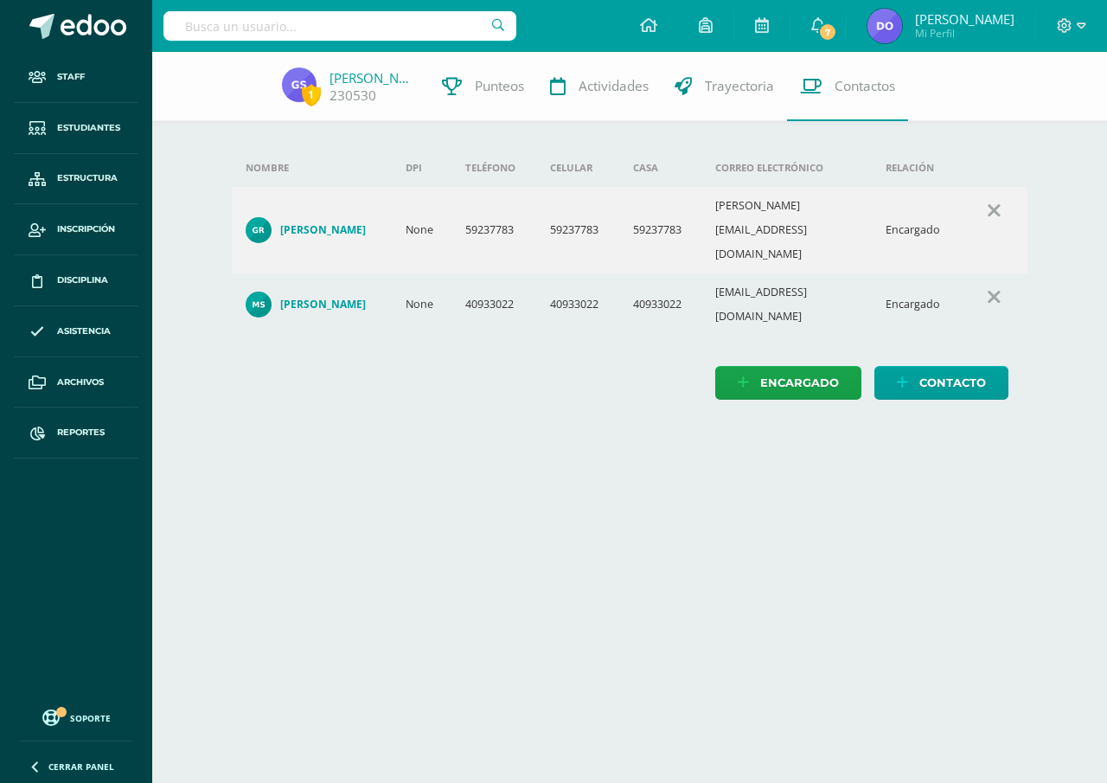
click at [594, 221] on td "59237783" at bounding box center [577, 230] width 82 height 87
click at [640, 26] on icon at bounding box center [648, 25] width 17 height 16
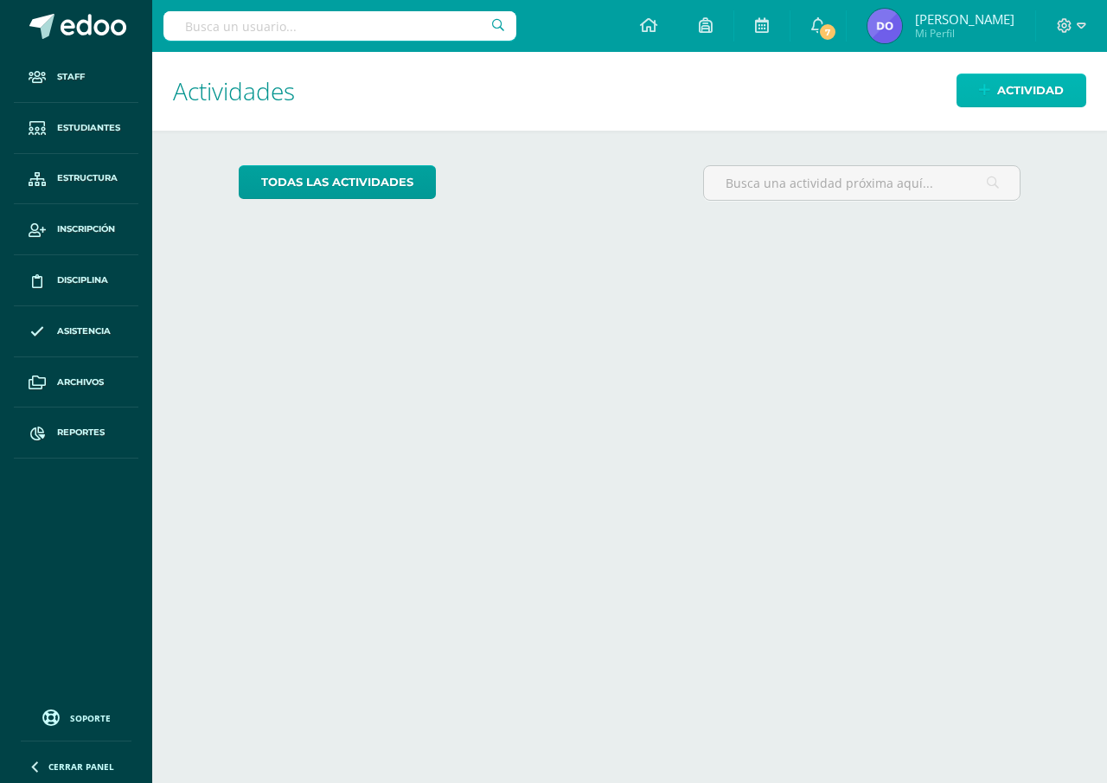
click at [992, 87] on link "Actividad" at bounding box center [1022, 91] width 130 height 34
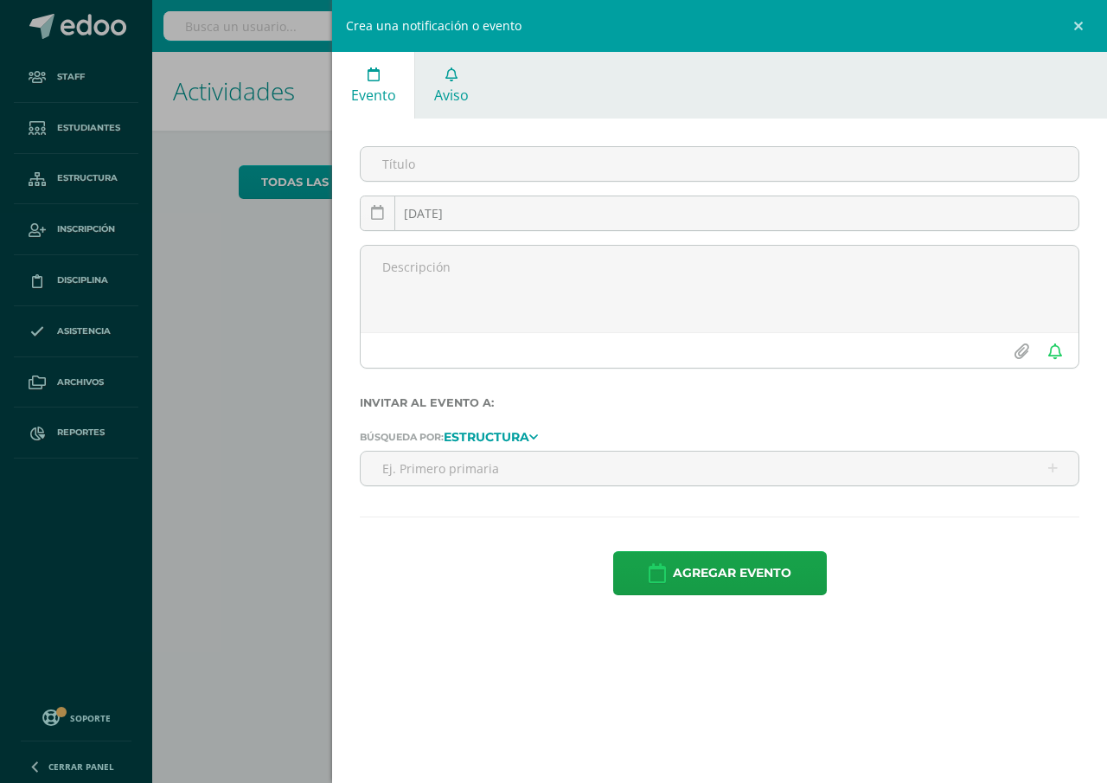
click at [446, 95] on span "Aviso" at bounding box center [451, 95] width 35 height 19
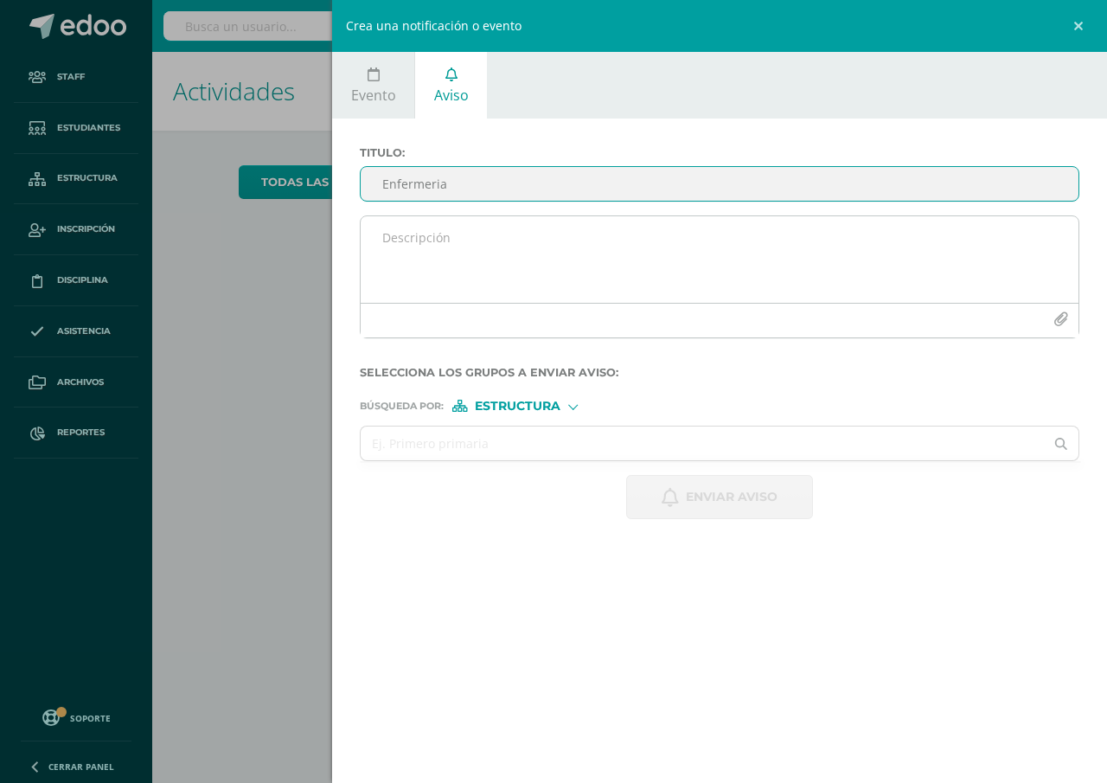
type input "Enfermeria"
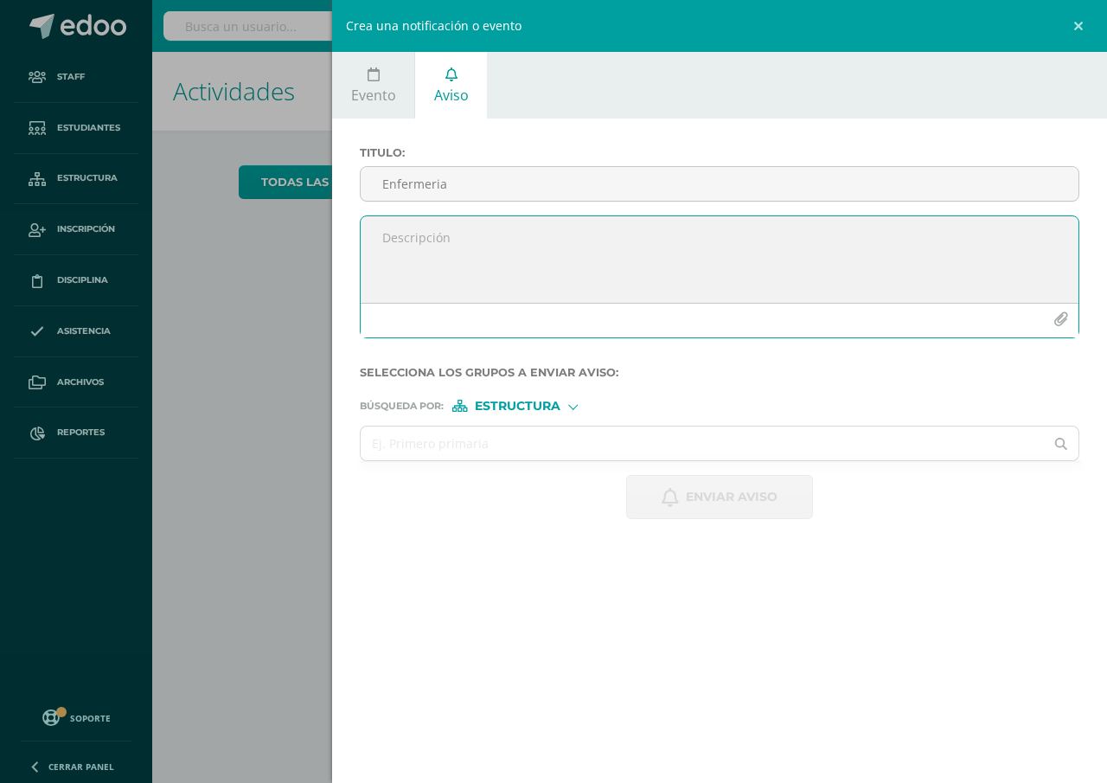
click at [376, 246] on textarea at bounding box center [720, 259] width 718 height 87
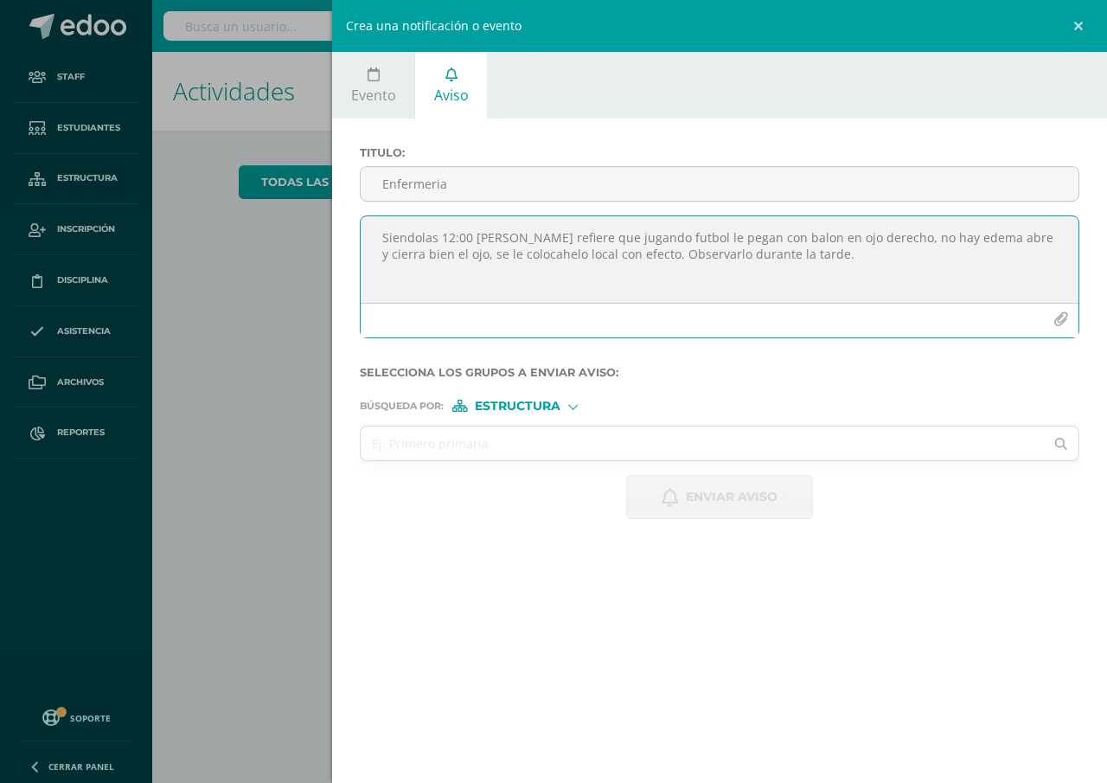
click at [511, 251] on textarea "Siendolas 12:00 Carlos Pau refiere que jugando futbol le pegan con balon en ojo…" at bounding box center [720, 259] width 718 height 87
click at [521, 249] on textarea "Siendolas 12:00 Carlos Pau refiere que jugando futbol le pegan con balon en ojo…" at bounding box center [720, 259] width 718 height 87
type textarea "Siendolas 12:00 Carlos Pau refiere que jugando futbol le pegan con balon en ojo…"
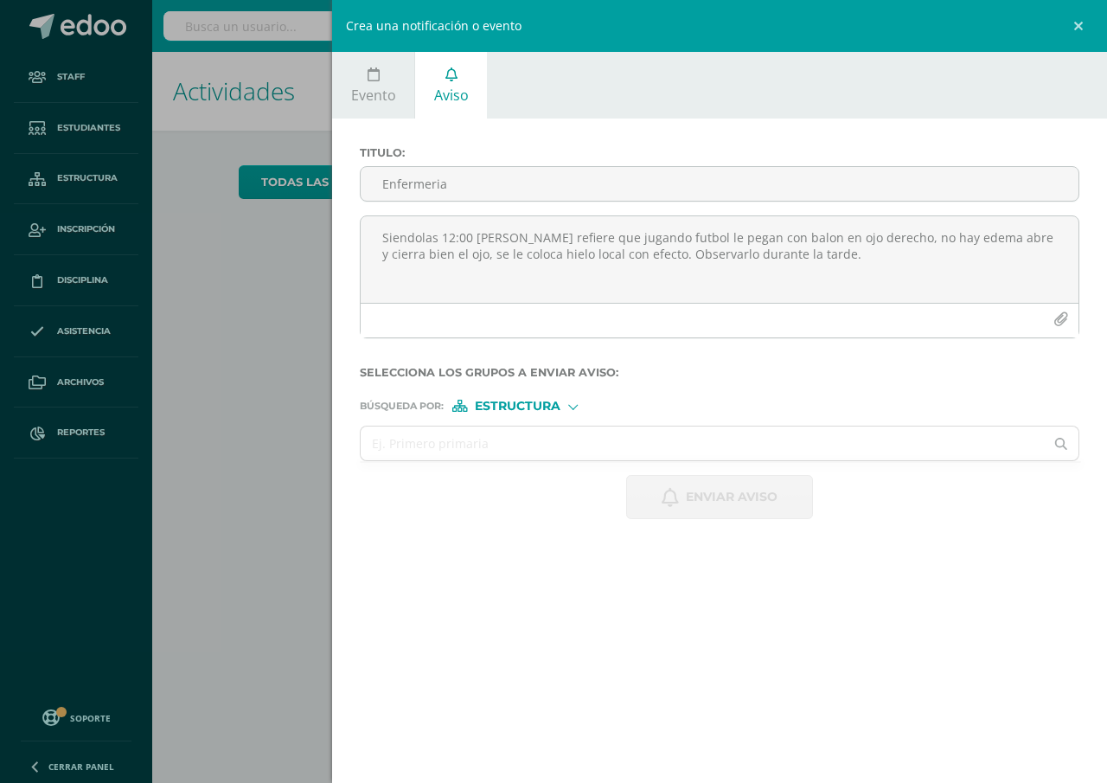
click at [509, 409] on span "Estructura" at bounding box center [518, 406] width 86 height 10
click at [510, 446] on span "Persona" at bounding box center [524, 451] width 62 height 10
click at [395, 447] on input "text" at bounding box center [702, 443] width 683 height 34
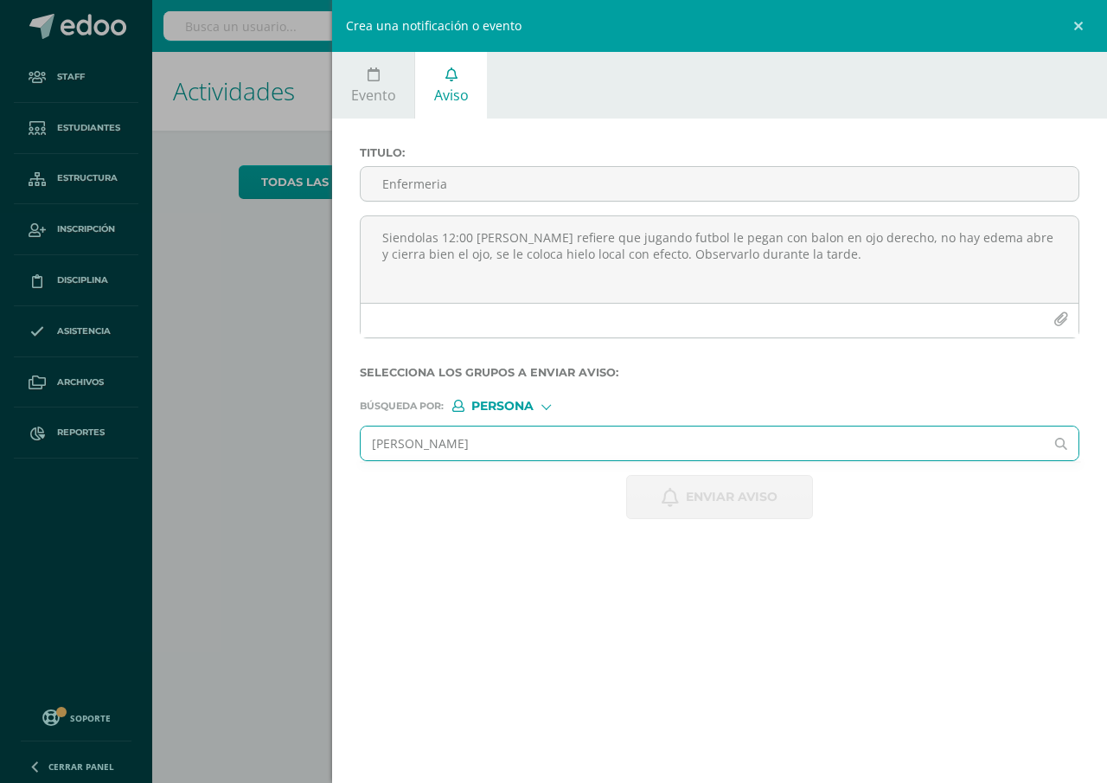
type input "claudia rizo"
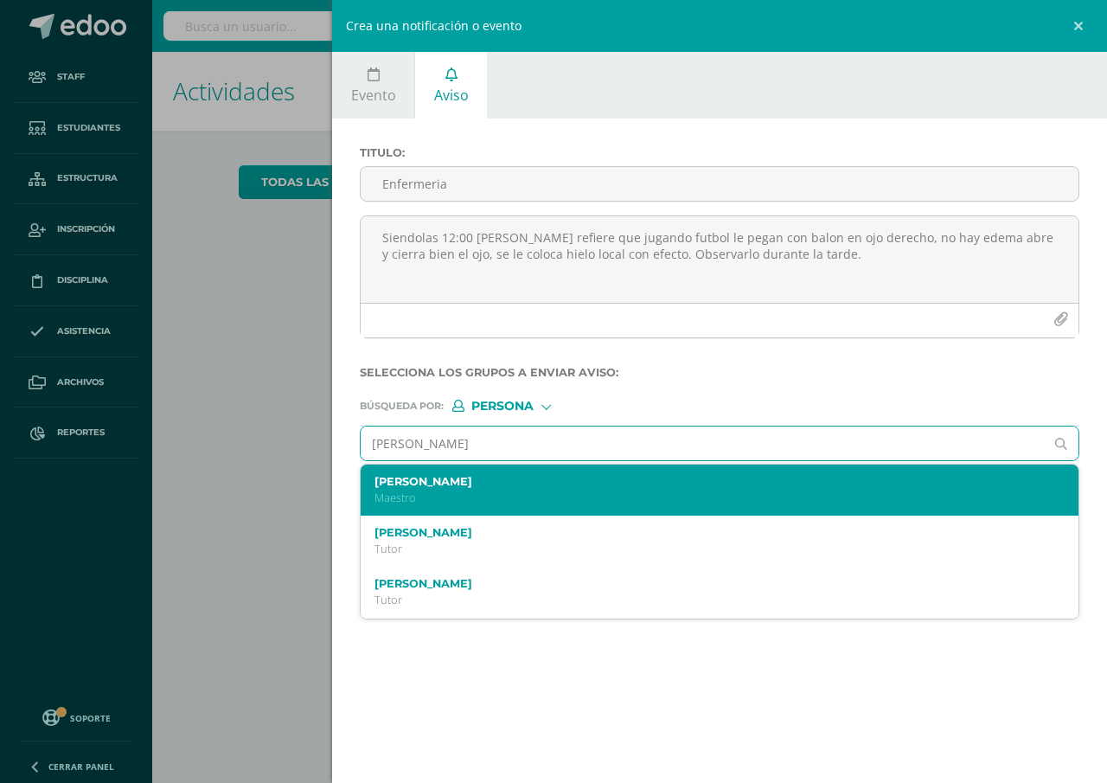
click at [401, 490] on div "Claudia Rizo Maestro" at bounding box center [704, 490] width 659 height 30
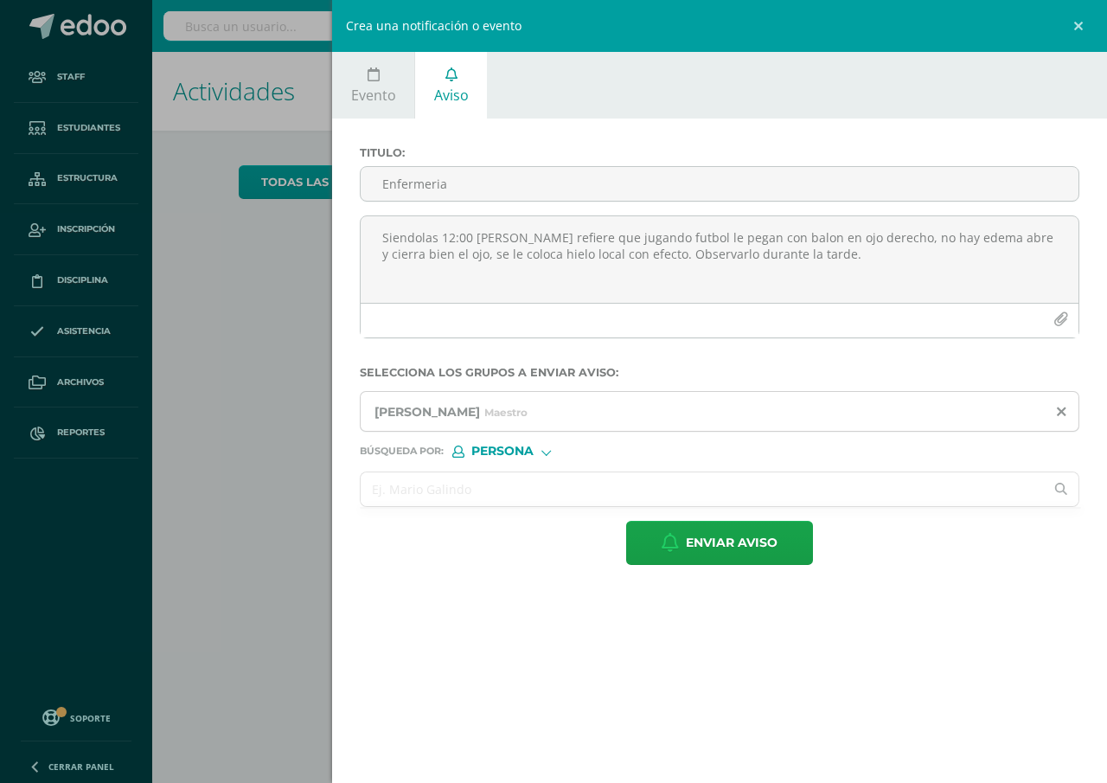
click at [388, 490] on input "text" at bounding box center [702, 489] width 683 height 34
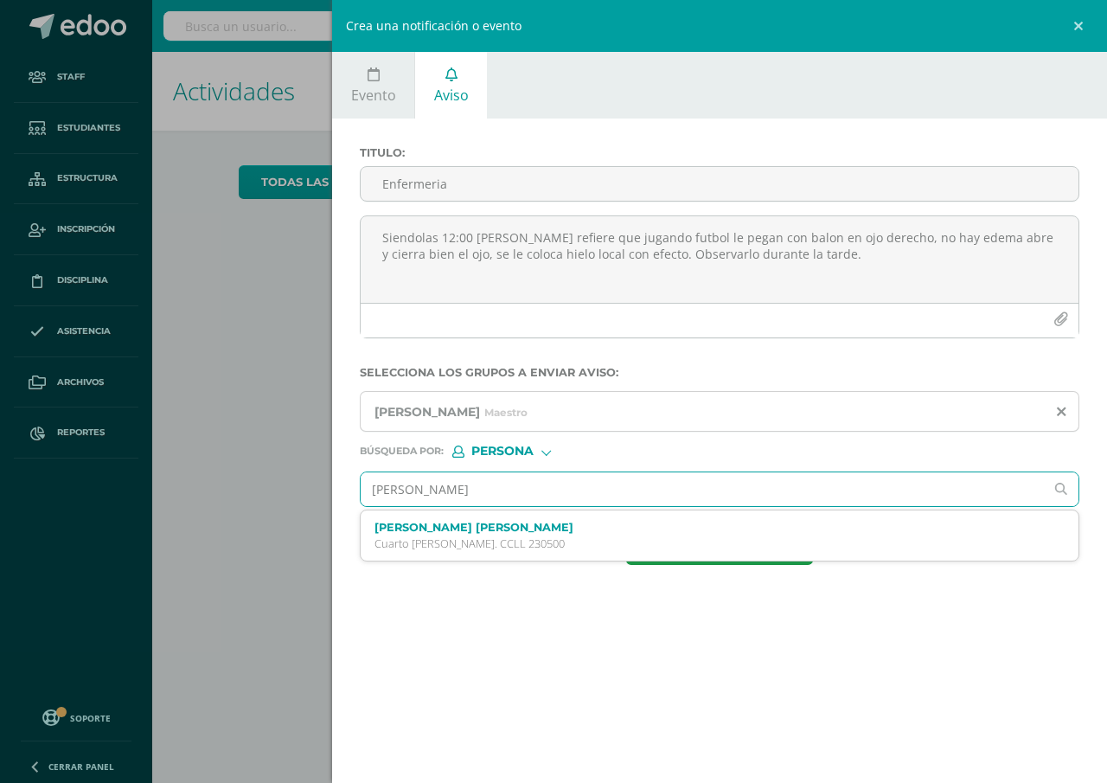
click at [407, 490] on input "Carlos Pau" at bounding box center [702, 489] width 683 height 34
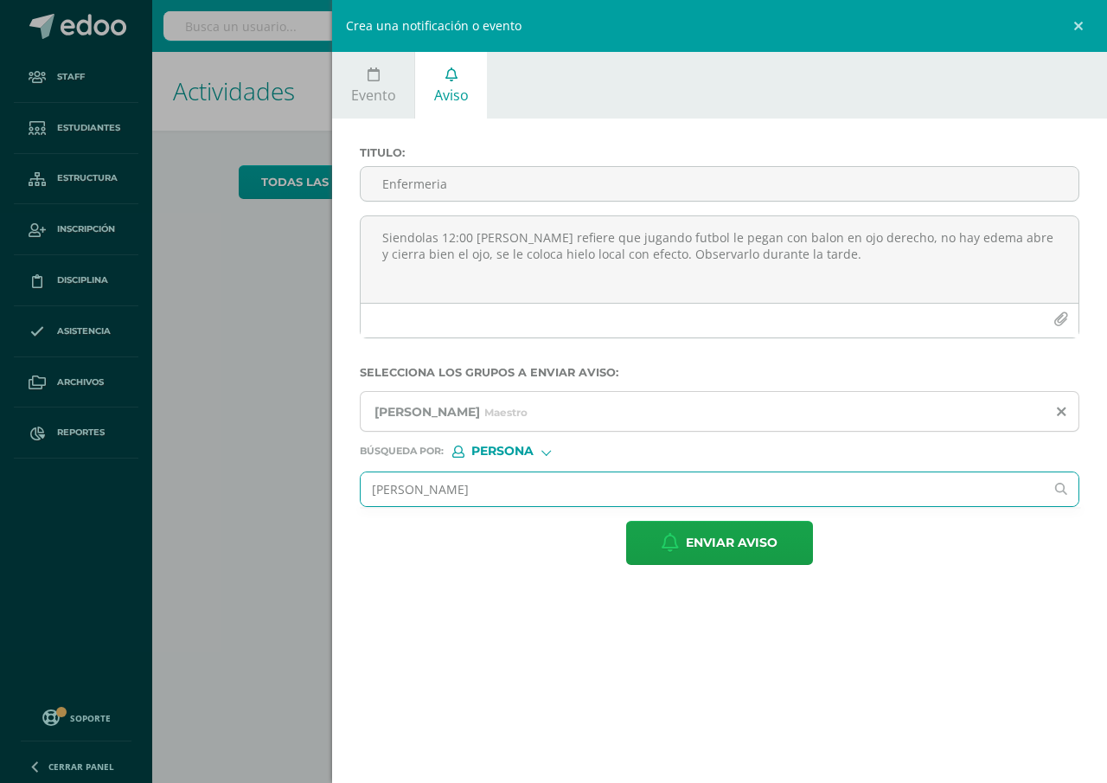
click at [501, 490] on input "Carlos fernando Pau" at bounding box center [702, 489] width 683 height 34
type input "C"
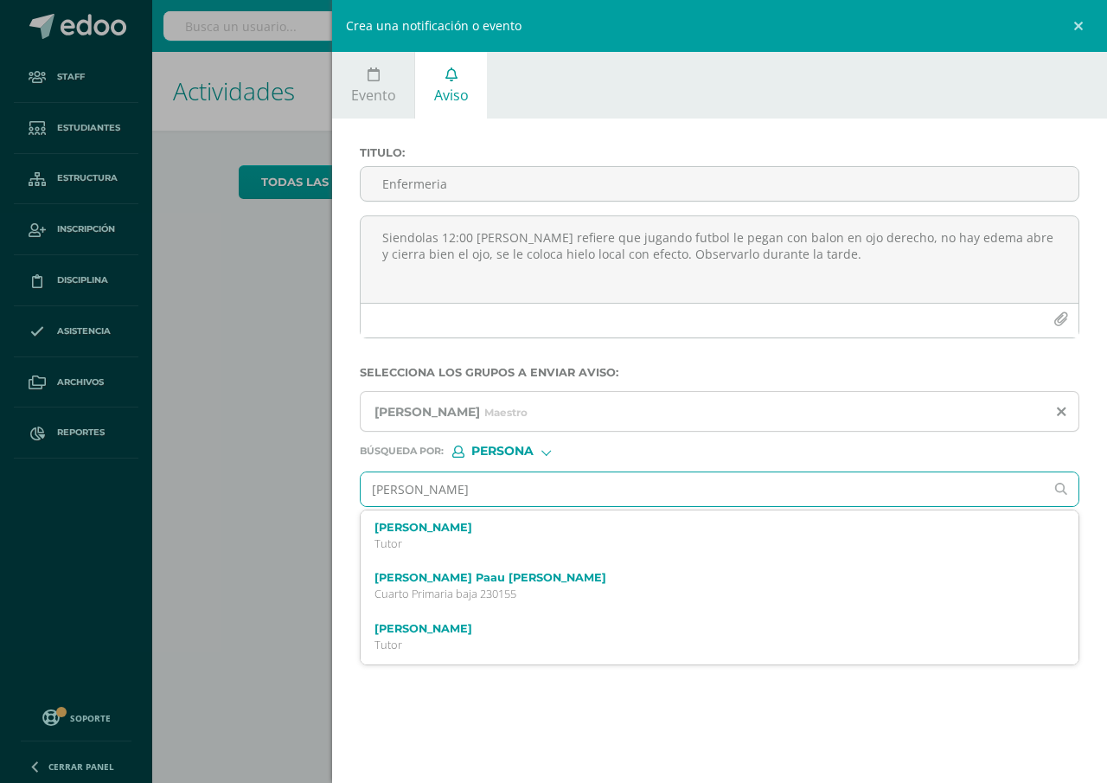
type input "Carlos fernando"
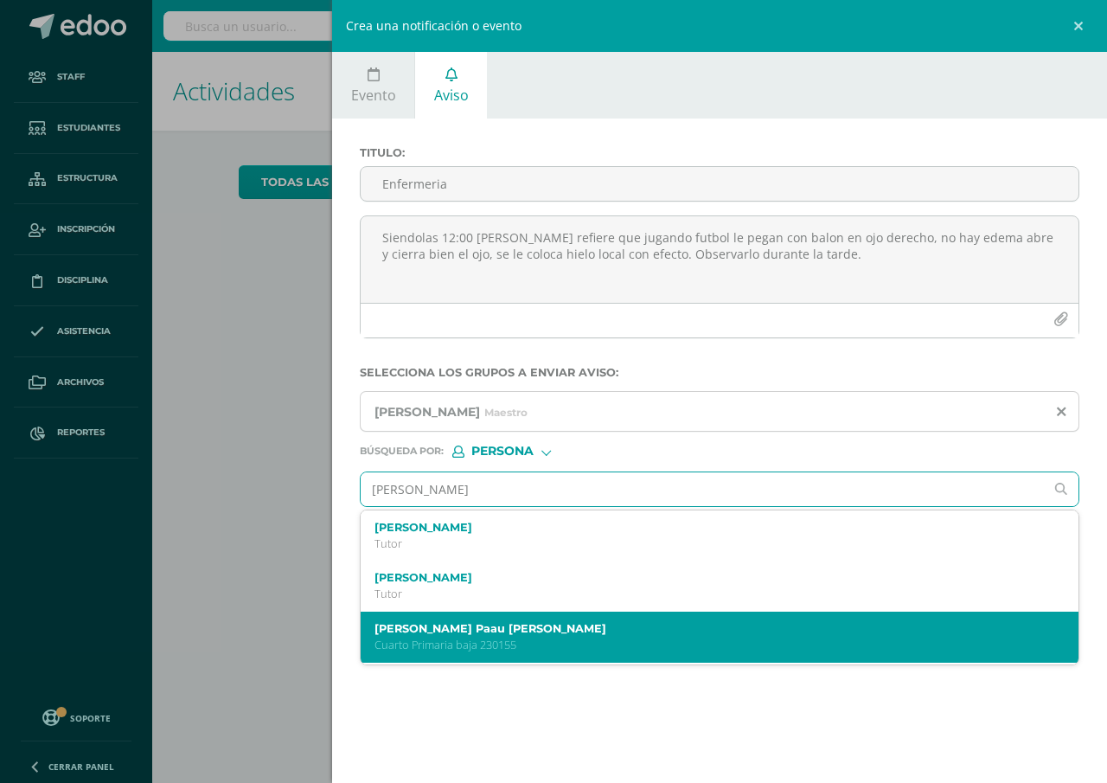
click at [465, 635] on label "Carlos Fernando Paau Contreras" at bounding box center [704, 628] width 659 height 13
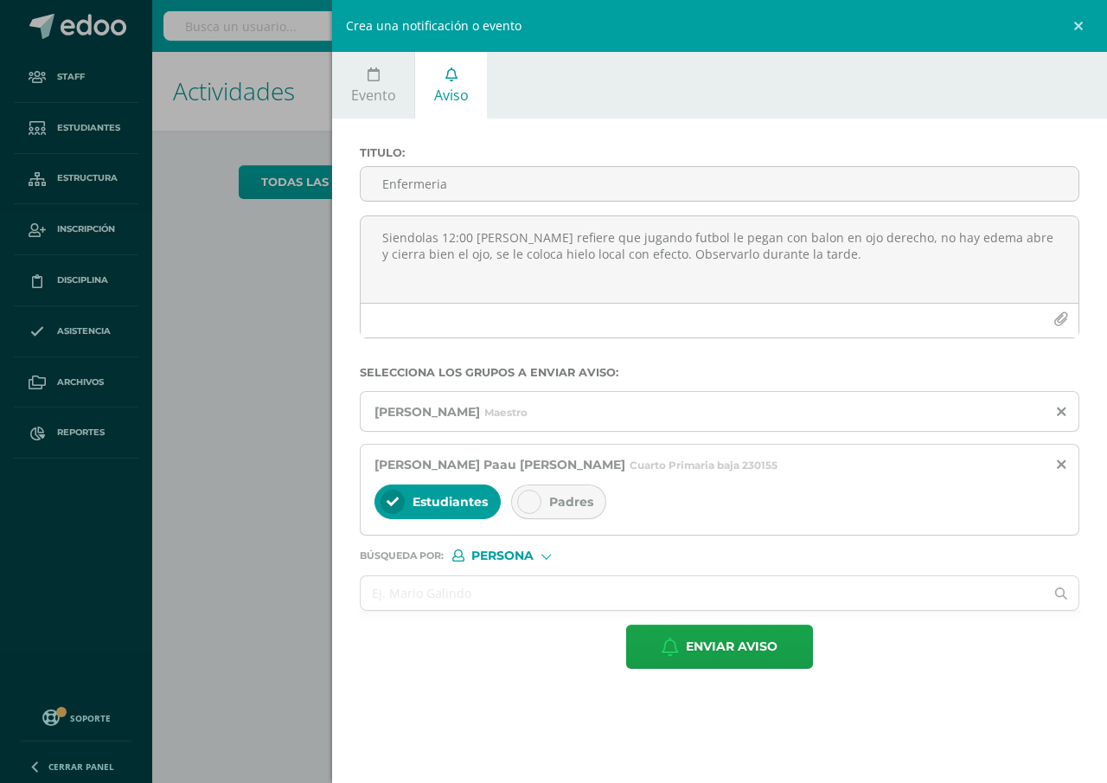
click at [581, 497] on span "Padres" at bounding box center [571, 502] width 44 height 16
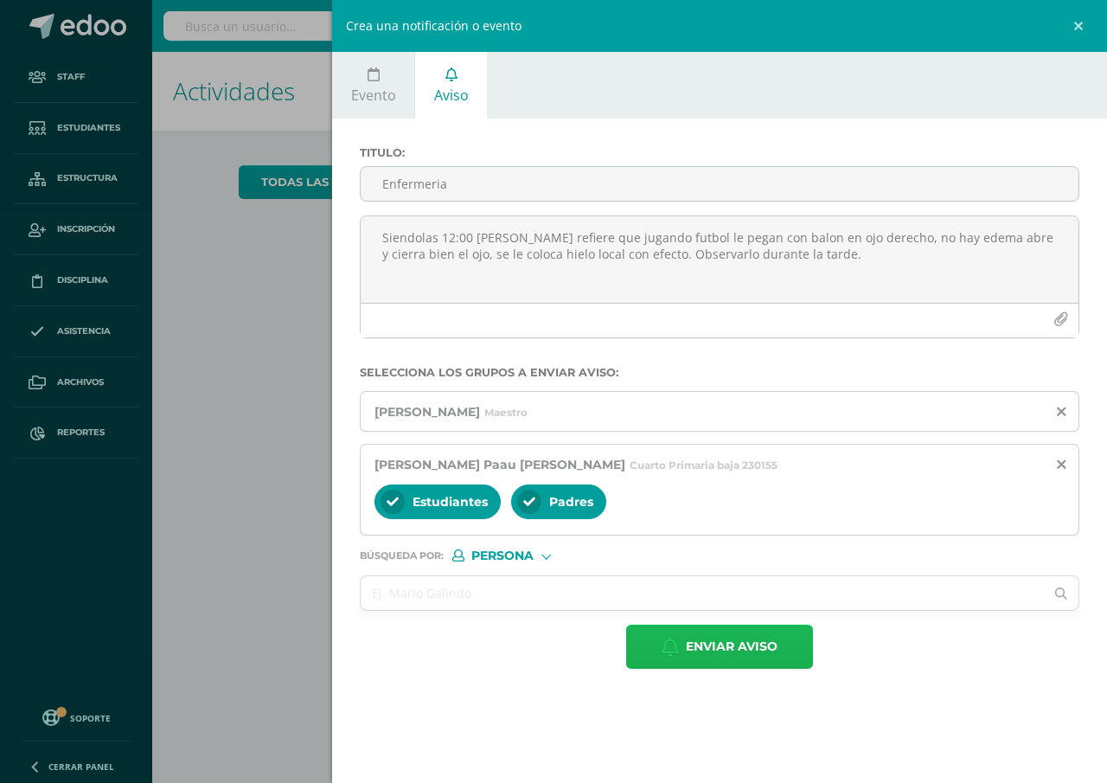
click at [728, 642] on span "Enviar aviso" at bounding box center [732, 646] width 92 height 42
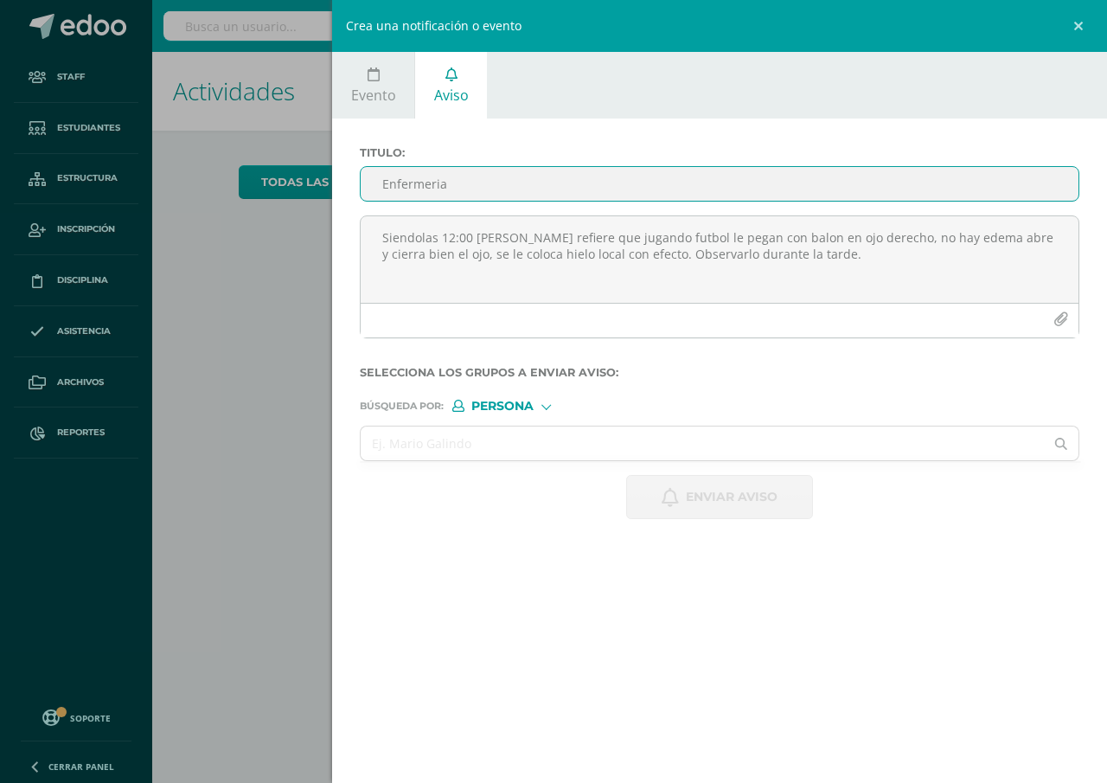
click at [376, 188] on input "Enfermeria" at bounding box center [720, 184] width 718 height 34
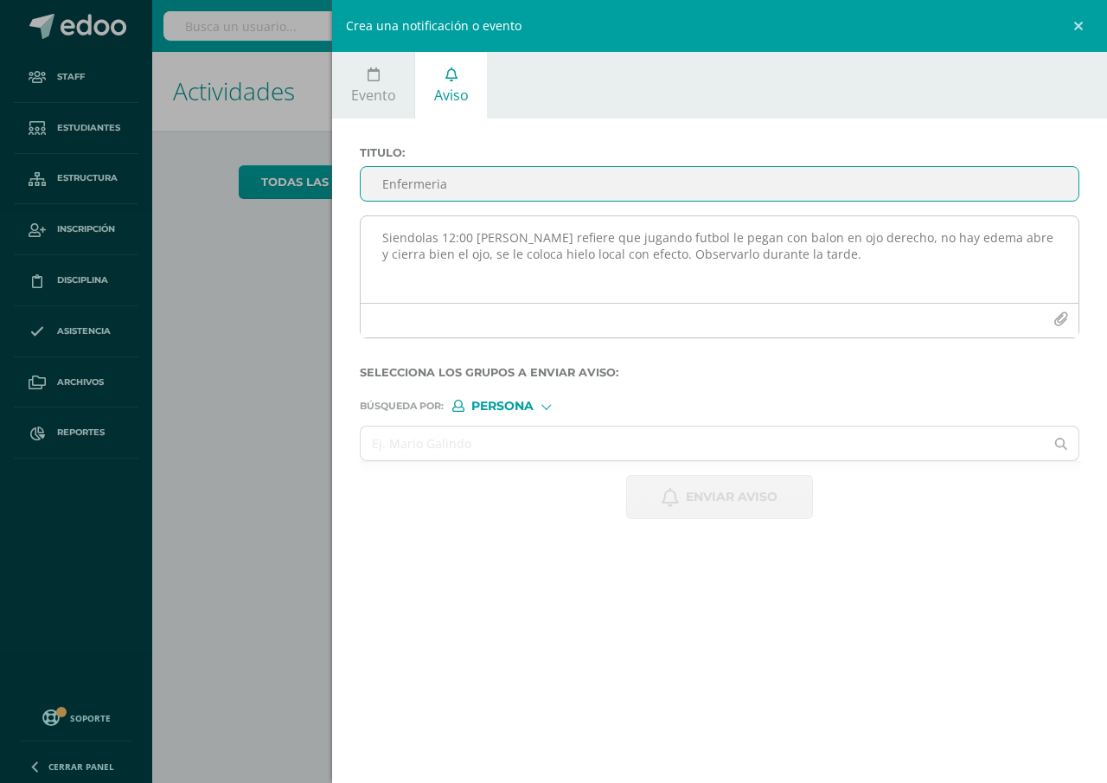
type input "Enfermeria"
click at [378, 240] on textarea "Siendolas 12:00 Carlos Pau refiere que jugando futbol le pegan con balon en ojo…" at bounding box center [720, 259] width 718 height 87
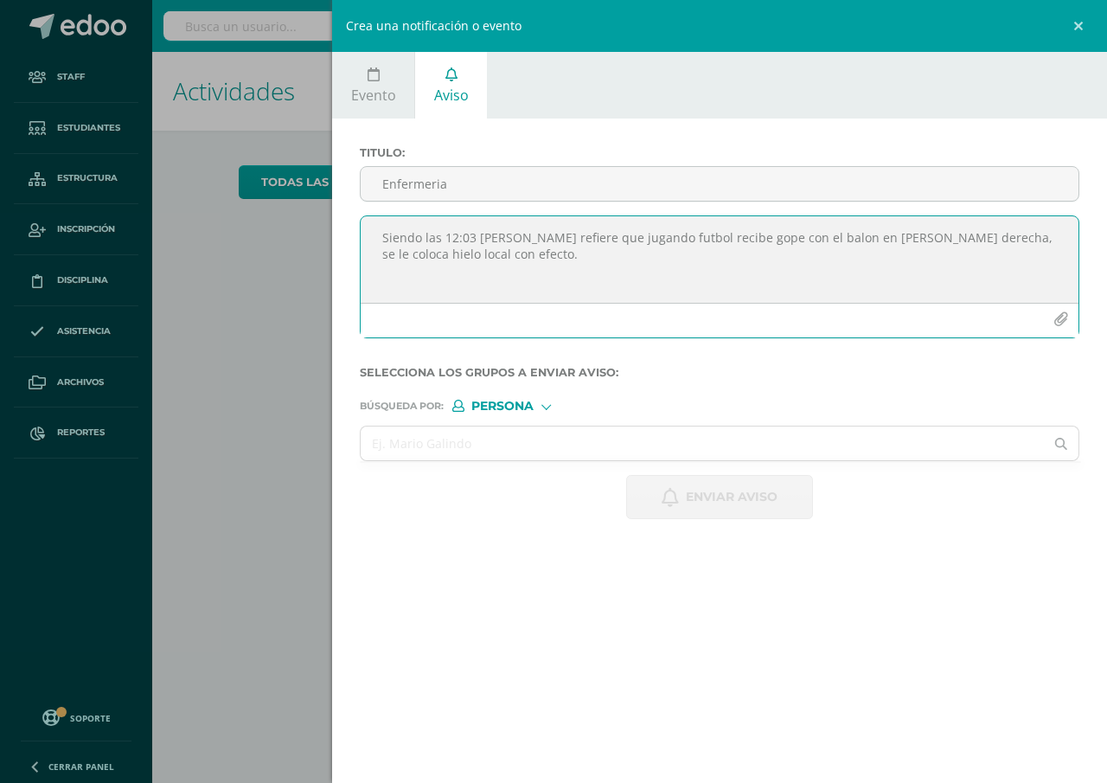
click at [752, 232] on textarea "Siendo las 12:03 Victoria Cruz refiere que jugando futbol recibe gope con el ba…" at bounding box center [720, 259] width 718 height 87
type textarea "Siendo las 12:03 Victoria Cruz refiere que jugando futbol recibe golpe con el b…"
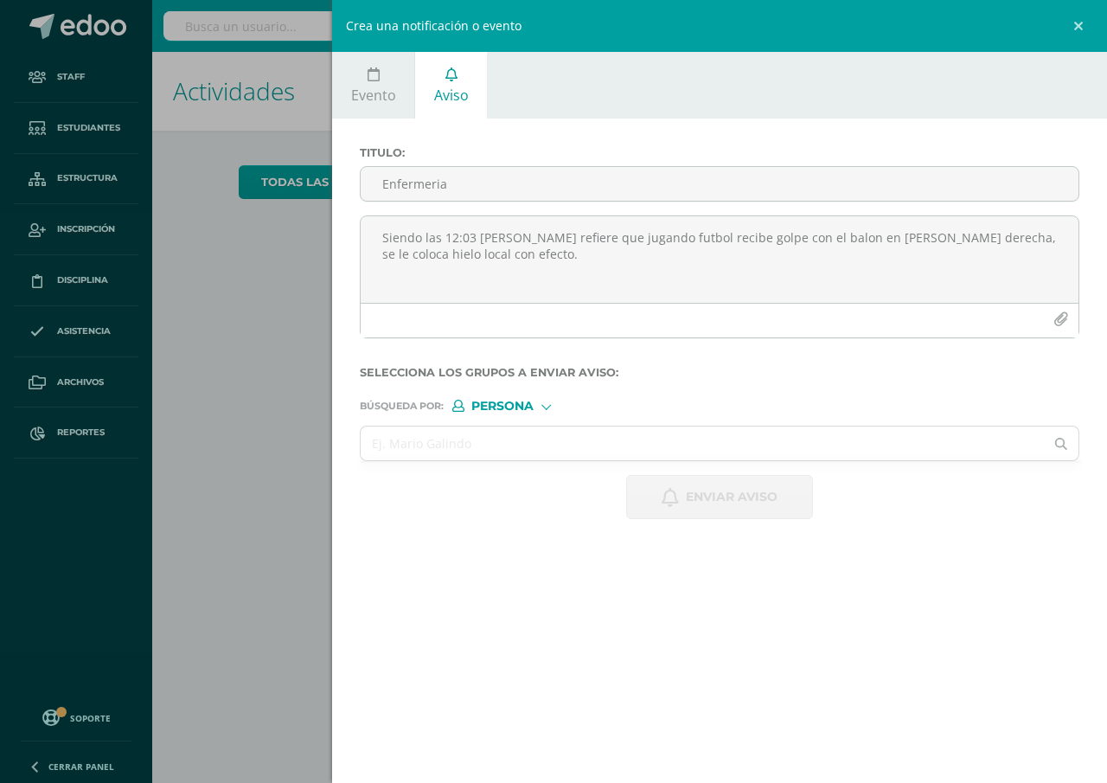
click at [488, 403] on span "Persona" at bounding box center [502, 406] width 62 height 10
click at [493, 445] on span "Persona" at bounding box center [521, 450] width 139 height 22
click at [387, 439] on input "text" at bounding box center [702, 443] width 683 height 34
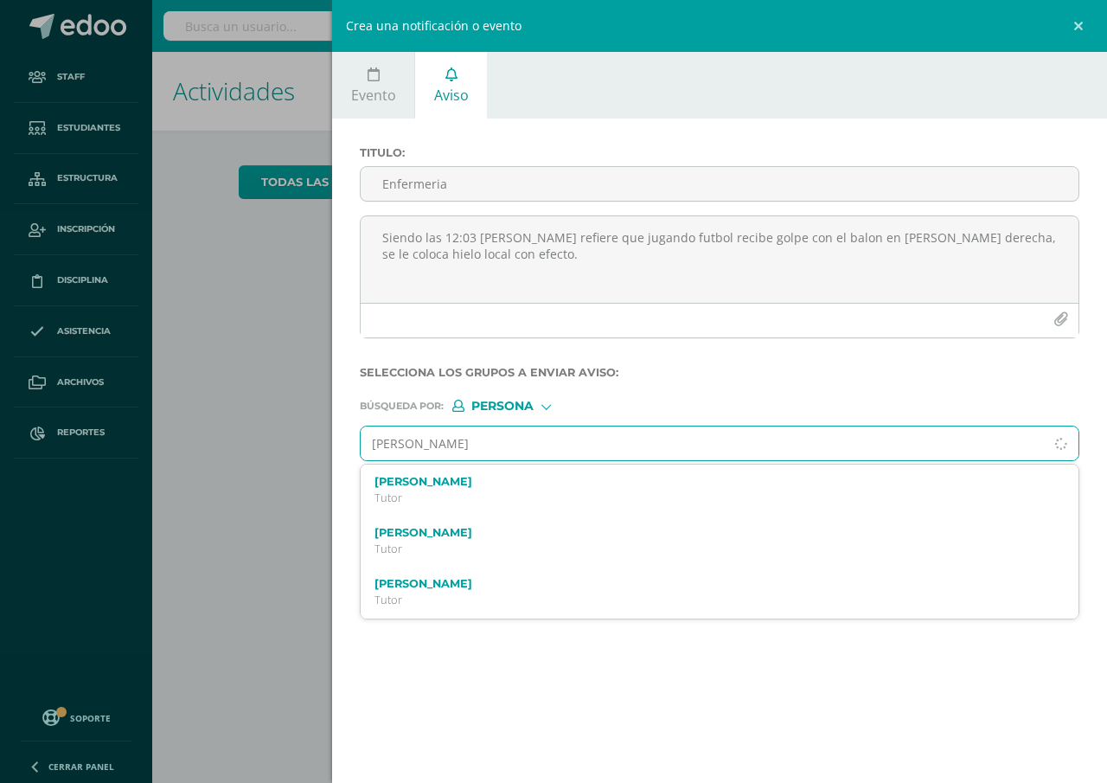
type input "claudia rizo"
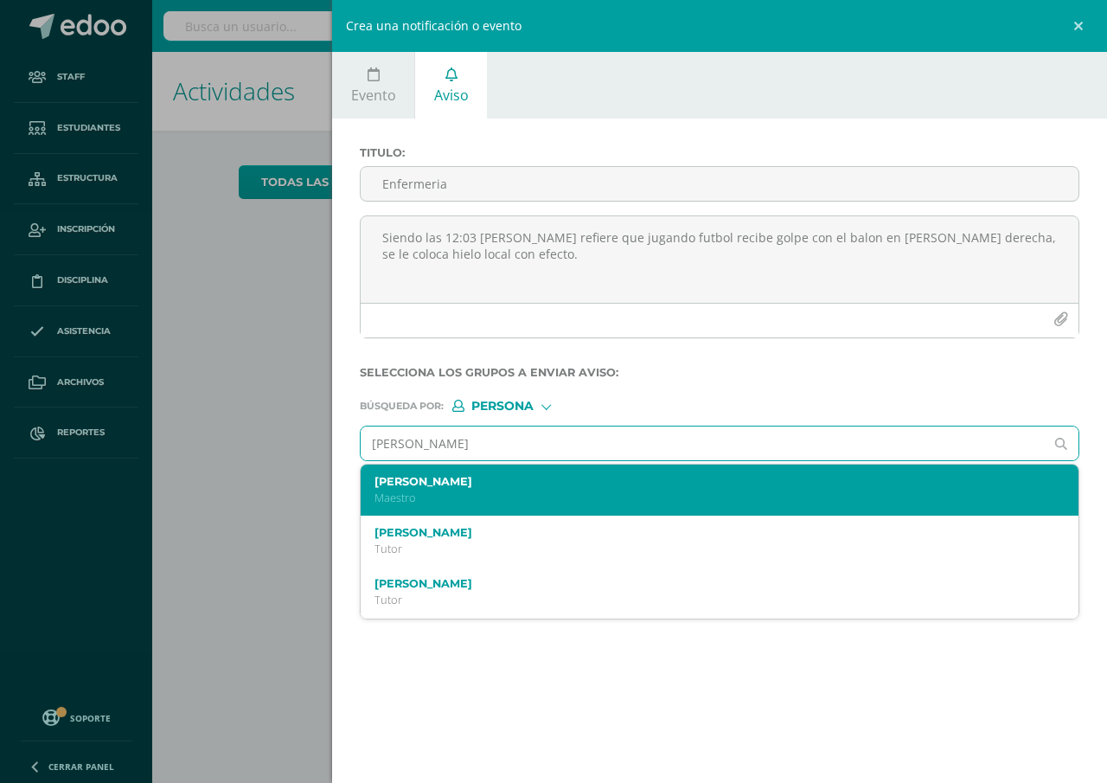
click at [396, 484] on label "Claudia Rizo" at bounding box center [704, 481] width 659 height 13
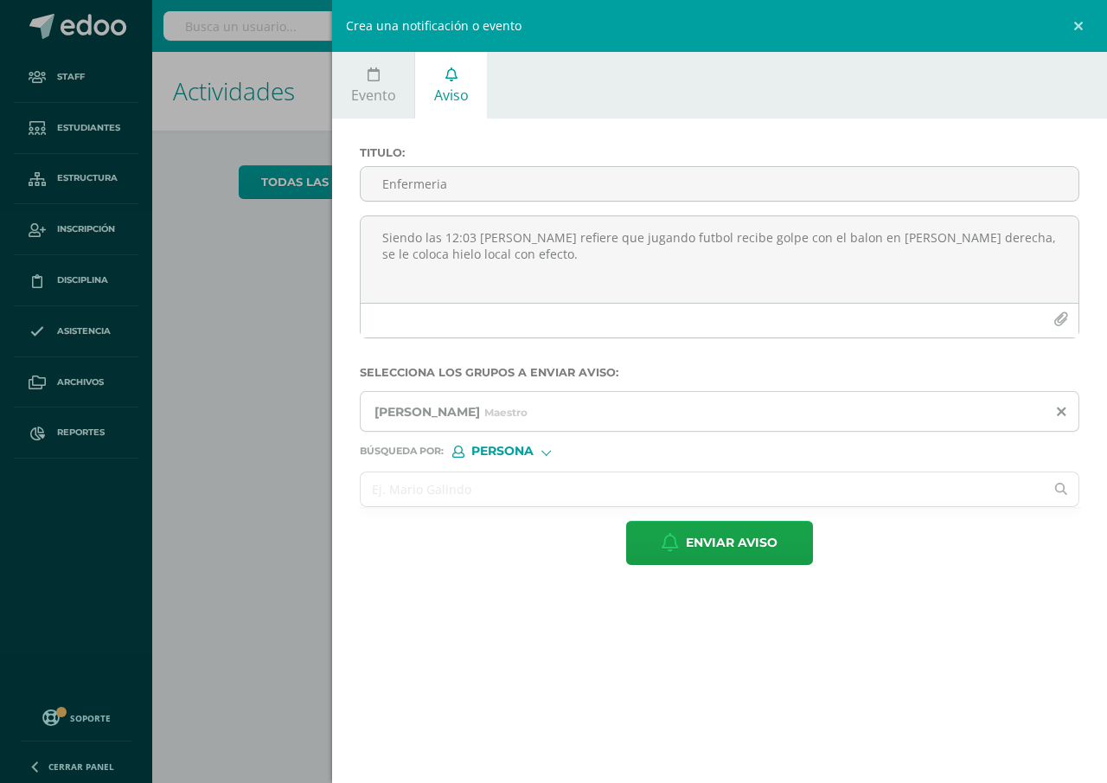
click at [385, 494] on input "text" at bounding box center [702, 489] width 683 height 34
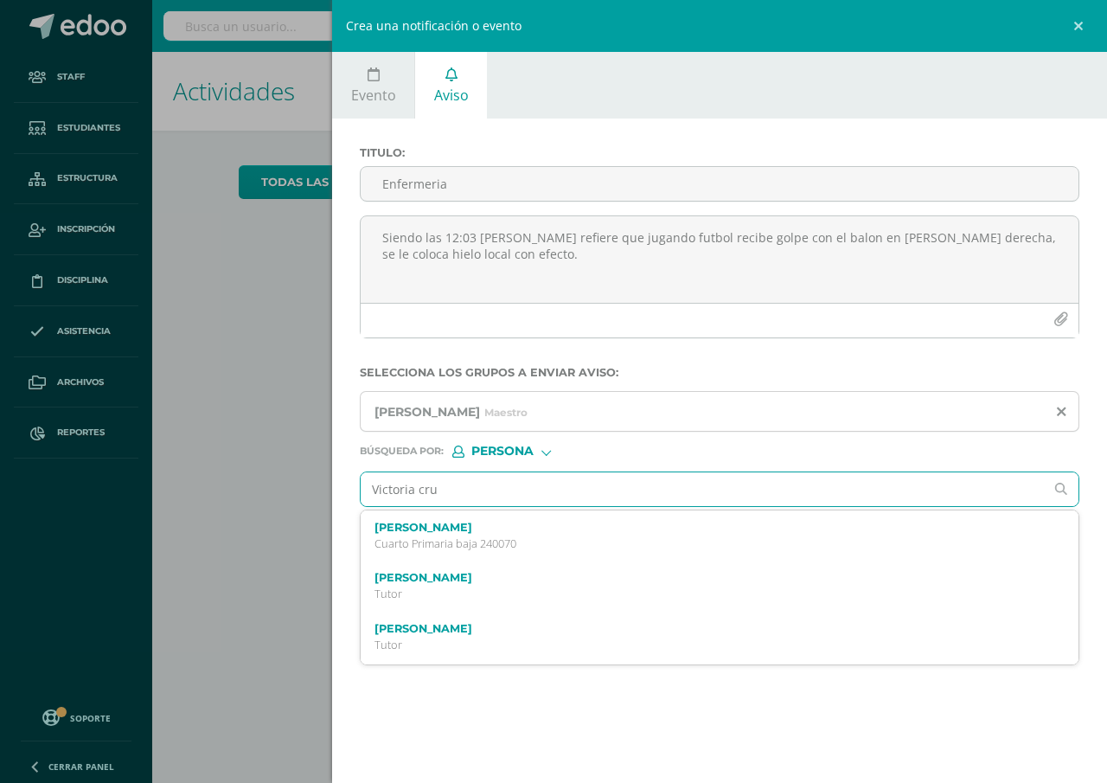
type input "Victoria cruz"
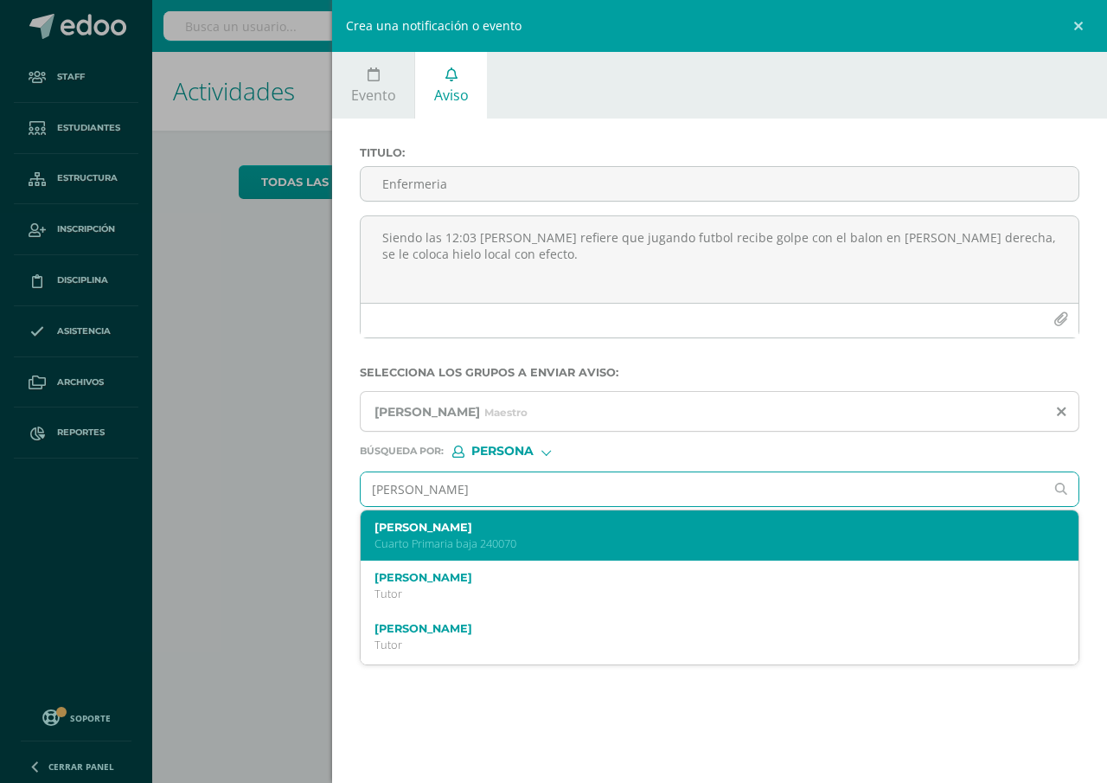
click at [405, 532] on label "Victoria Azucena Cruz Contreras" at bounding box center [704, 527] width 659 height 13
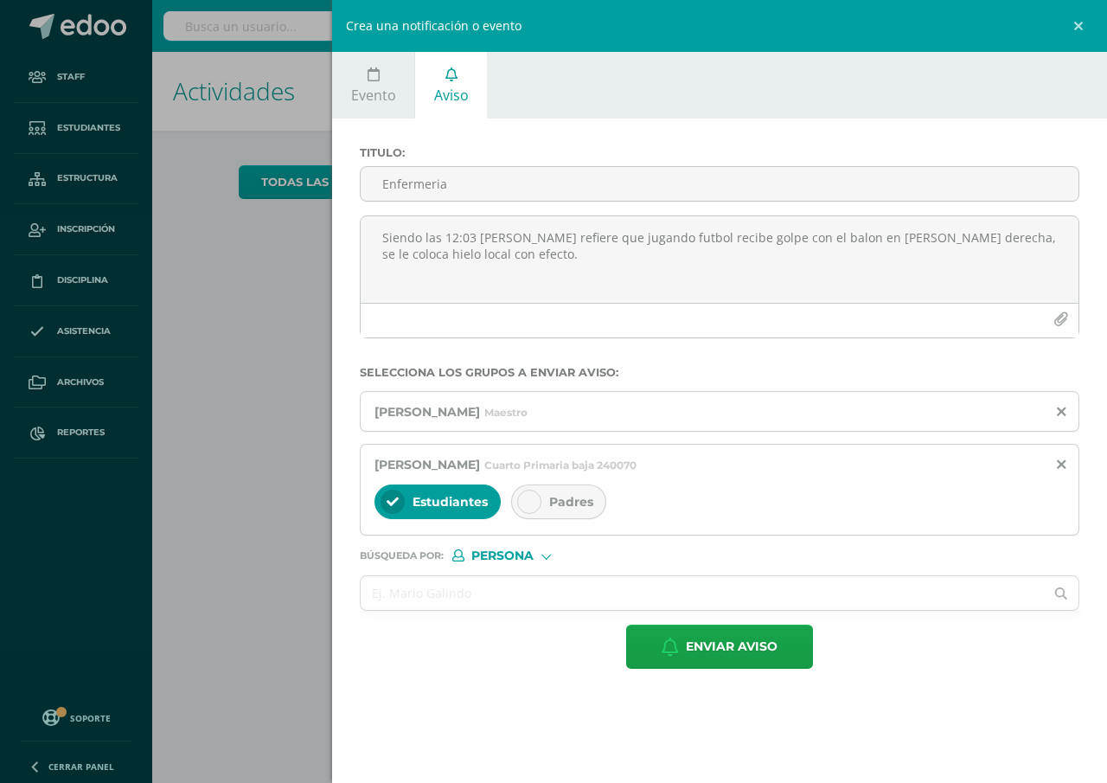
click at [570, 505] on span "Padres" at bounding box center [571, 502] width 44 height 16
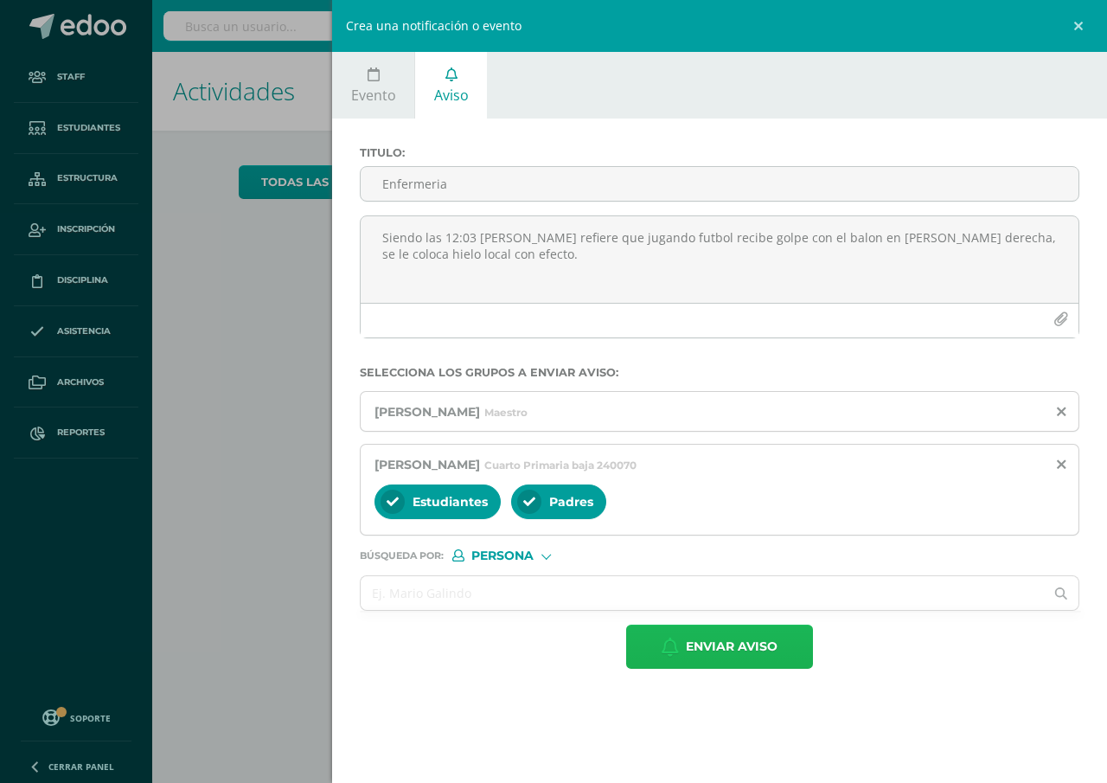
click at [738, 651] on span "Enviar aviso" at bounding box center [732, 646] width 92 height 42
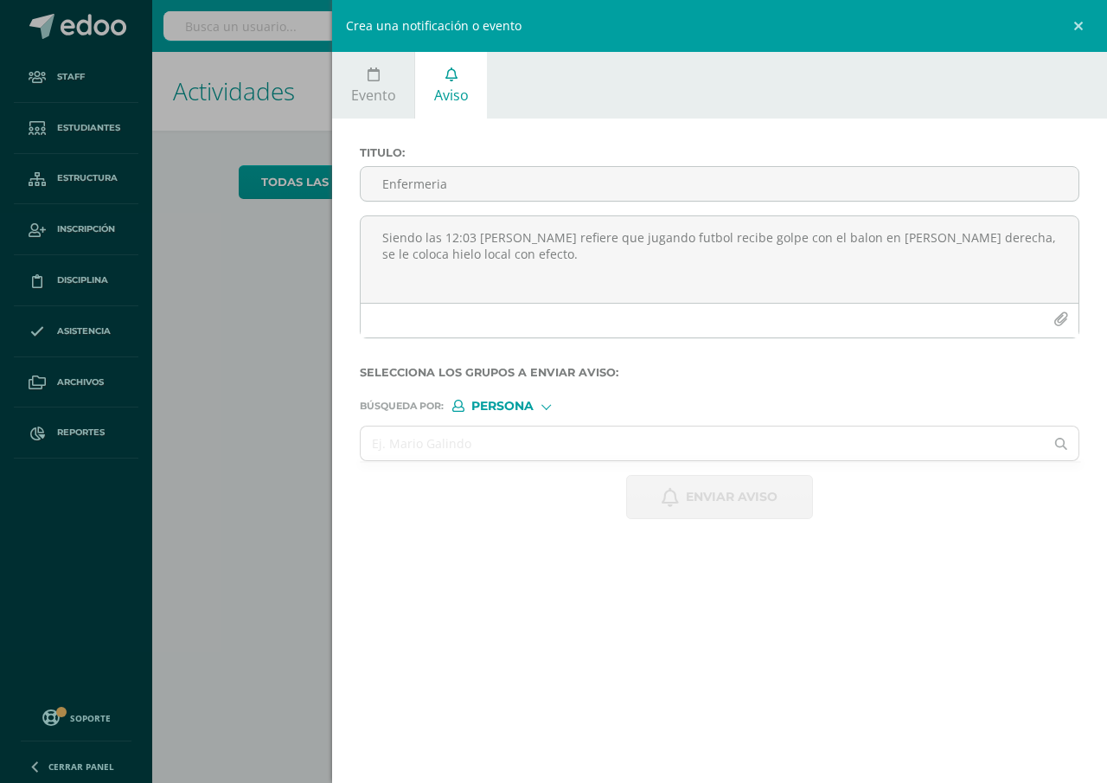
click at [739, 651] on div "Evento Aviso 2025-09-11 September, 2025 Mo Tu We Th Fr Sa Su 1 2 3 4 5 6 7 8 9 …" at bounding box center [719, 391] width 775 height 783
